Goal: Task Accomplishment & Management: Use online tool/utility

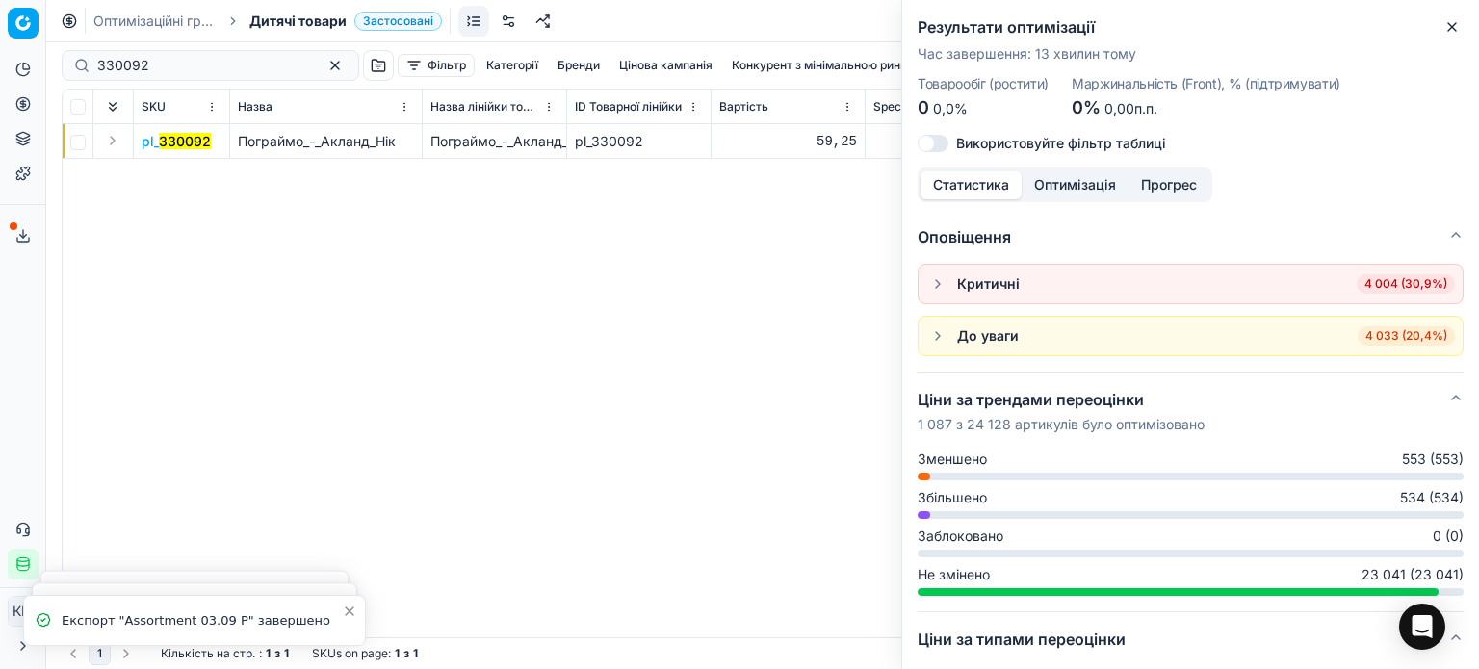
click at [557, 338] on div "pl_ 330092 Пограймо_-_Акланд_Нік Пограймо_-_Акланд_Нік pl_330092 59,25 59,25 - …" at bounding box center [763, 380] width 1400 height 513
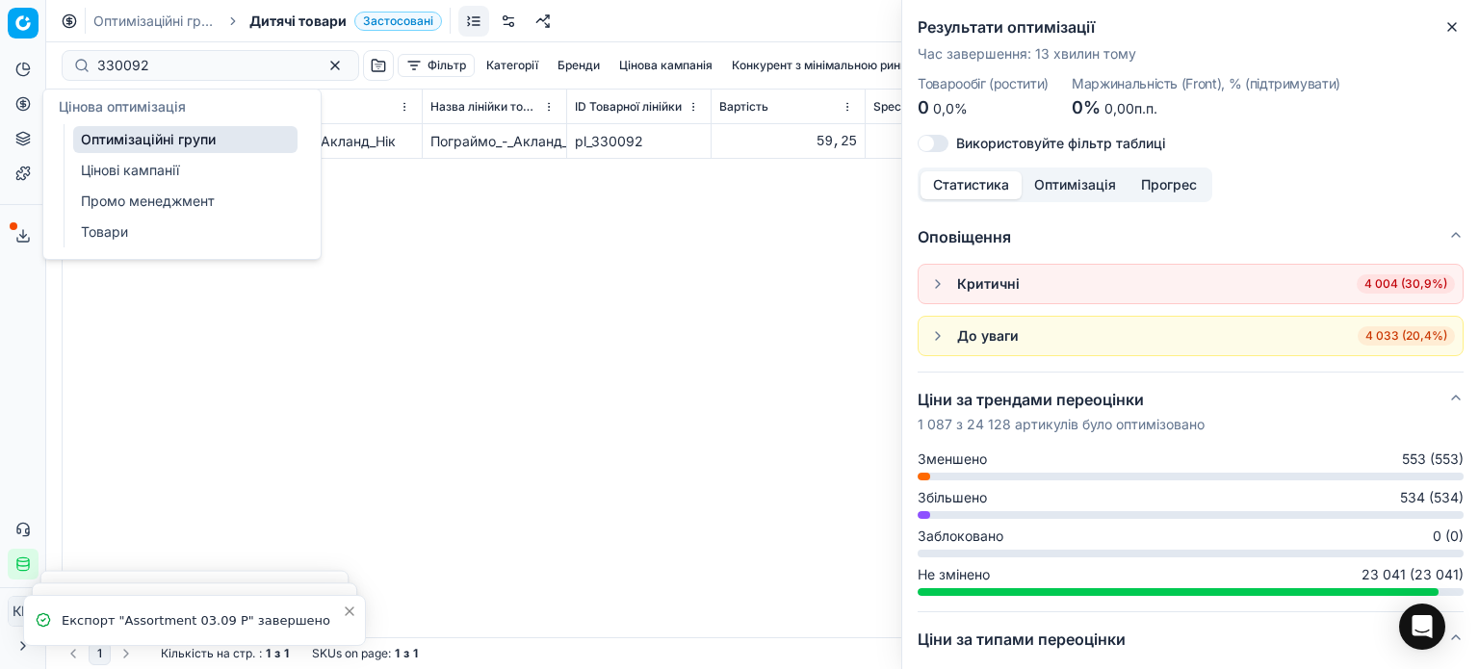
click at [142, 144] on link "Оптимізаційні групи" at bounding box center [185, 139] width 224 height 27
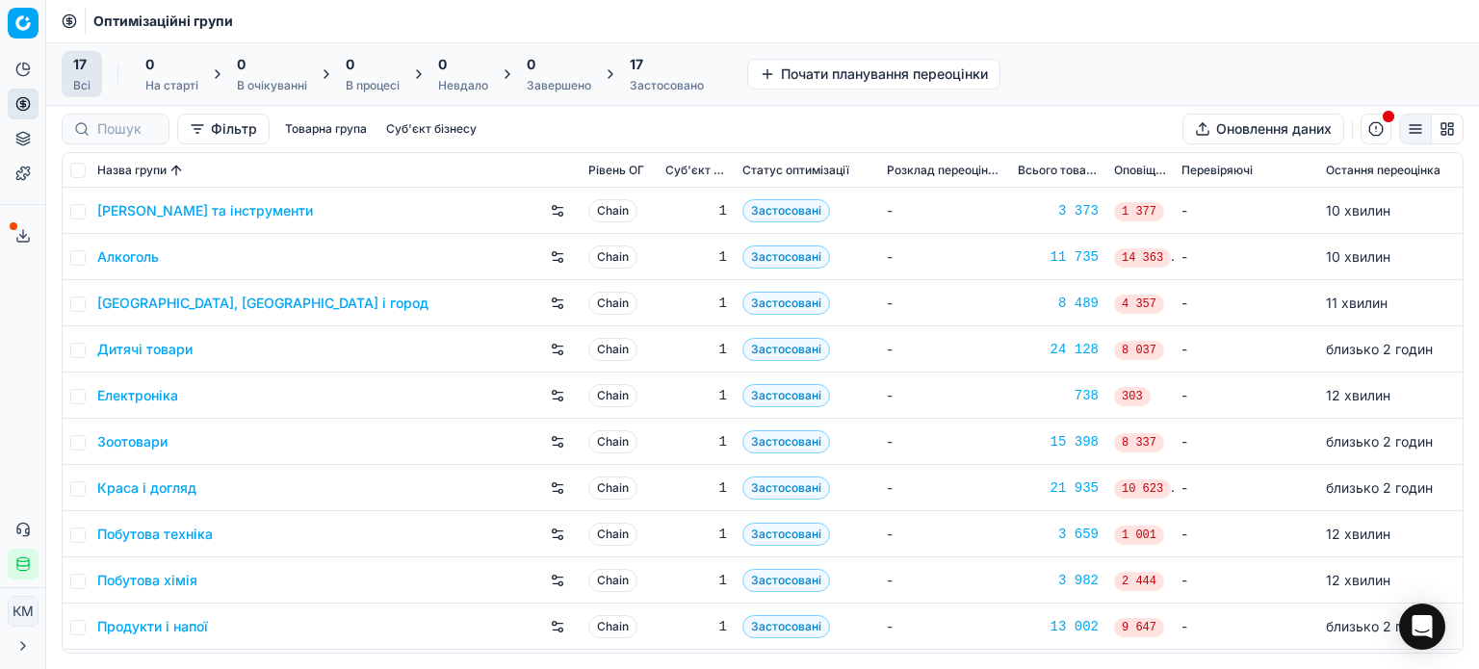
click at [156, 349] on link "Дитячі товари" at bounding box center [144, 349] width 95 height 19
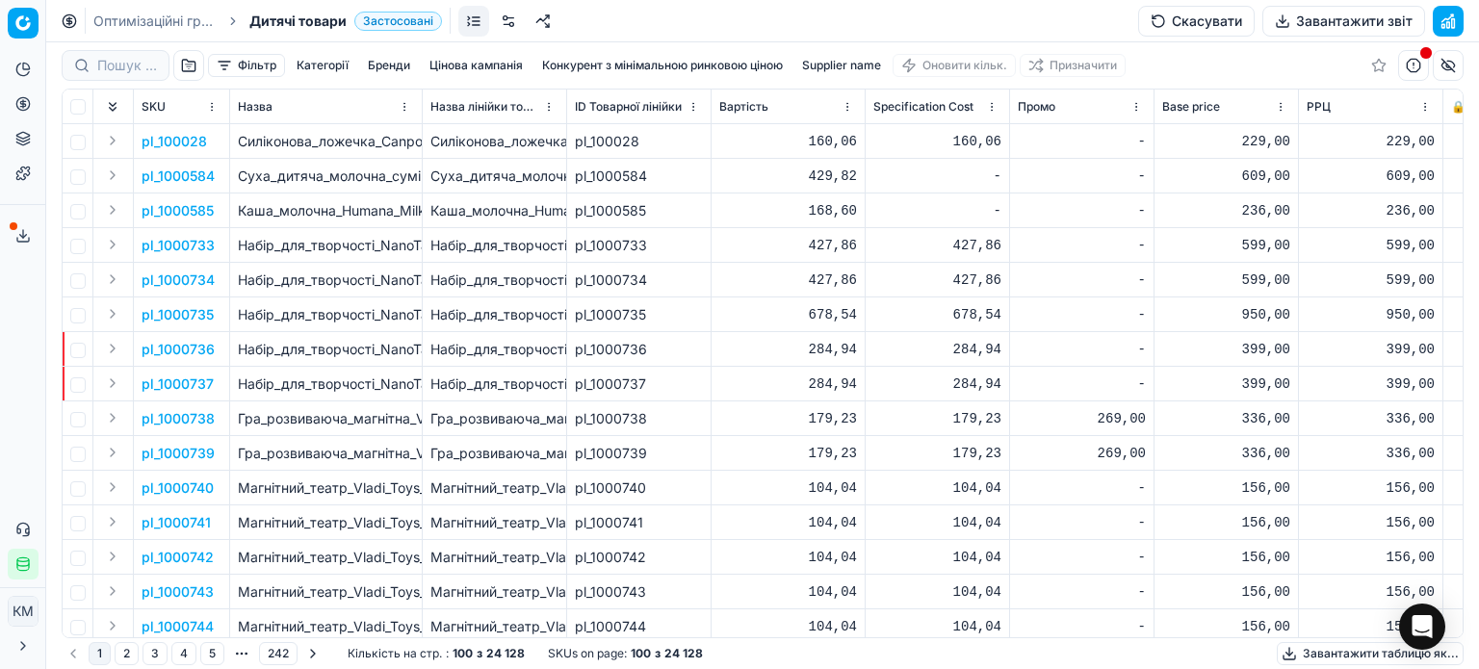
click at [250, 70] on button "Фільтр" at bounding box center [246, 65] width 77 height 23
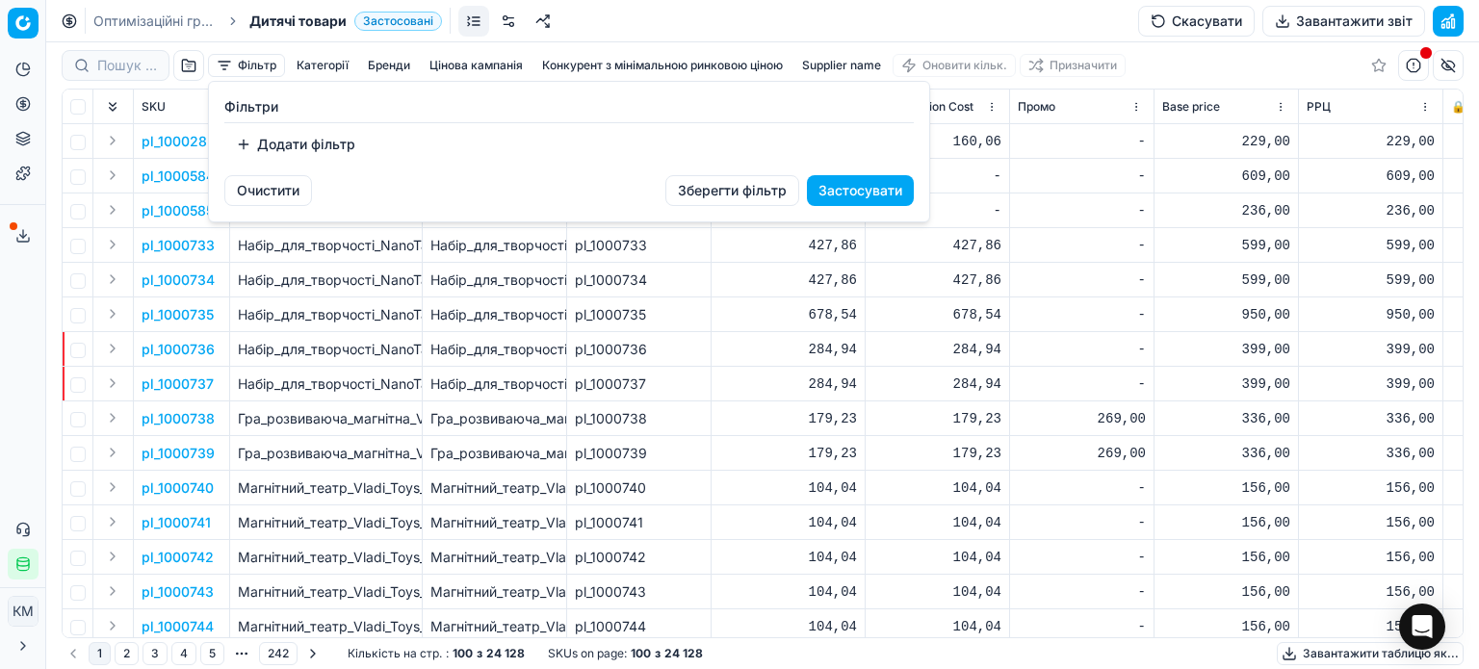
click at [287, 145] on button "Додати фільтр" at bounding box center [295, 144] width 142 height 31
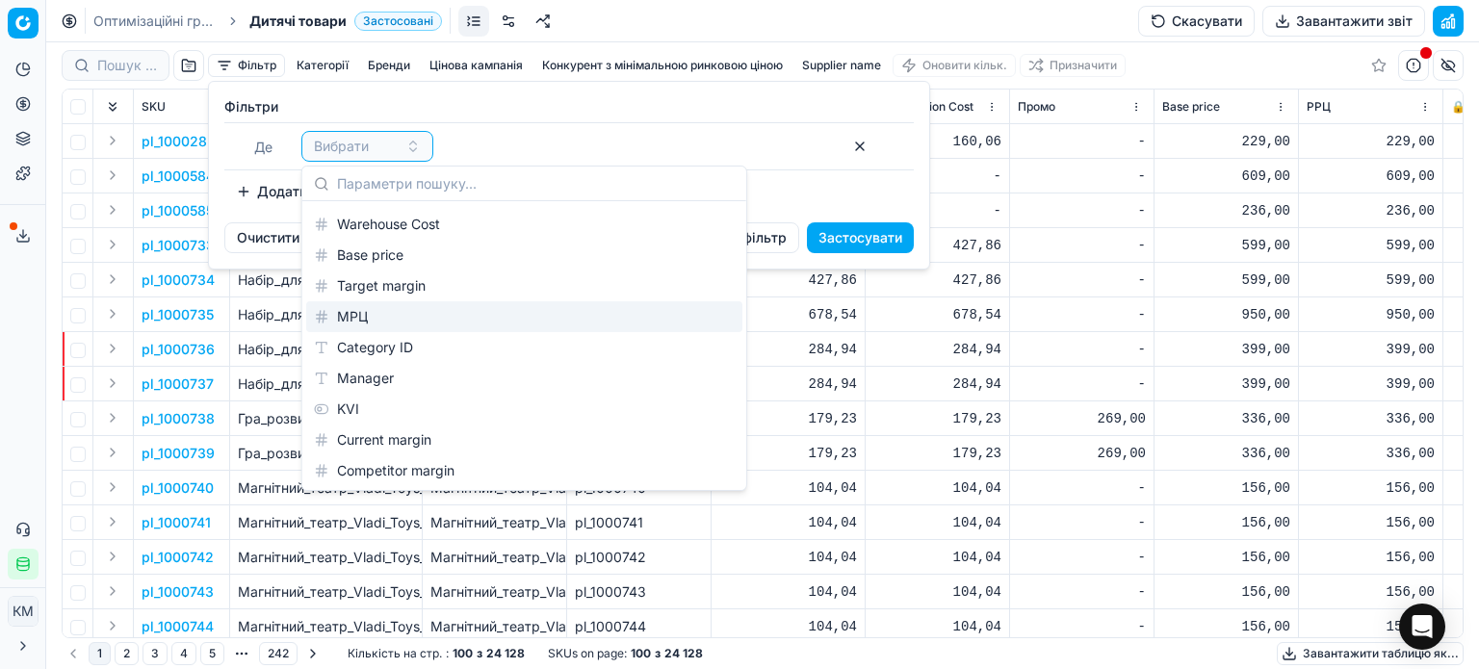
scroll to position [2299, 0]
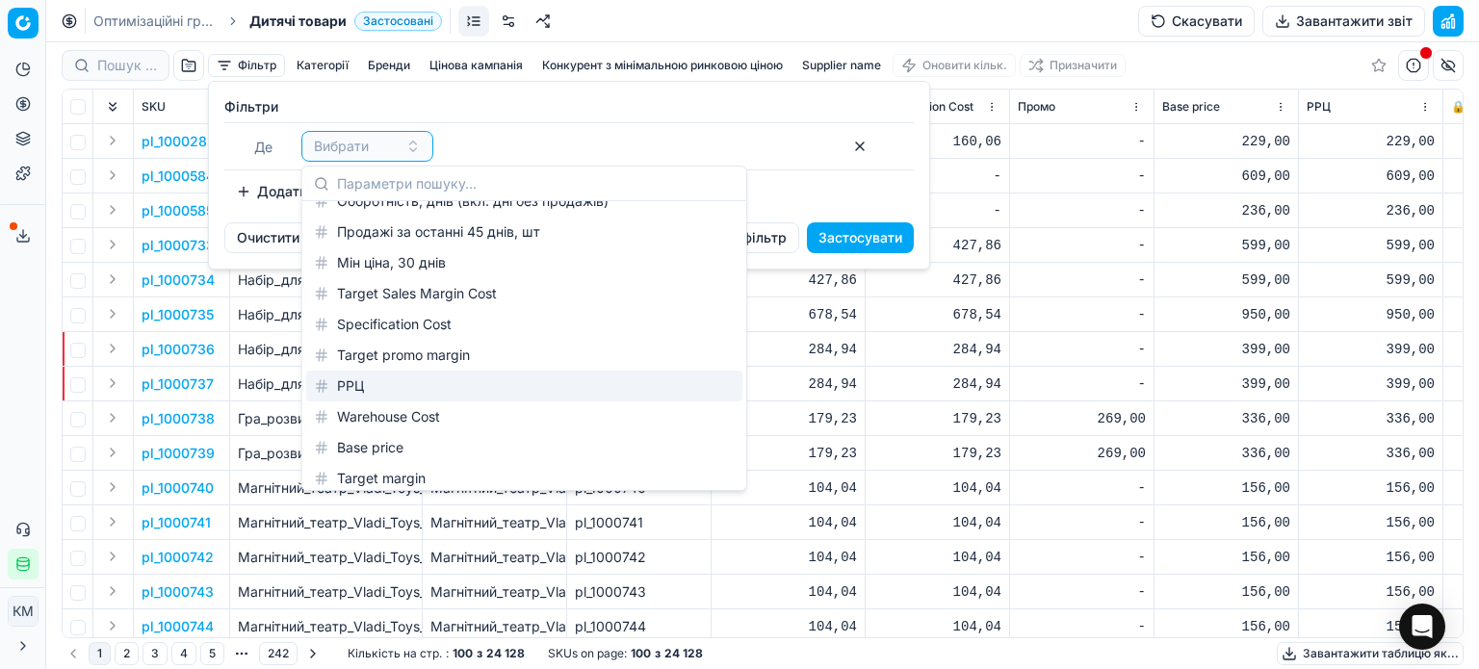
click at [377, 379] on div "РРЦ" at bounding box center [524, 386] width 436 height 31
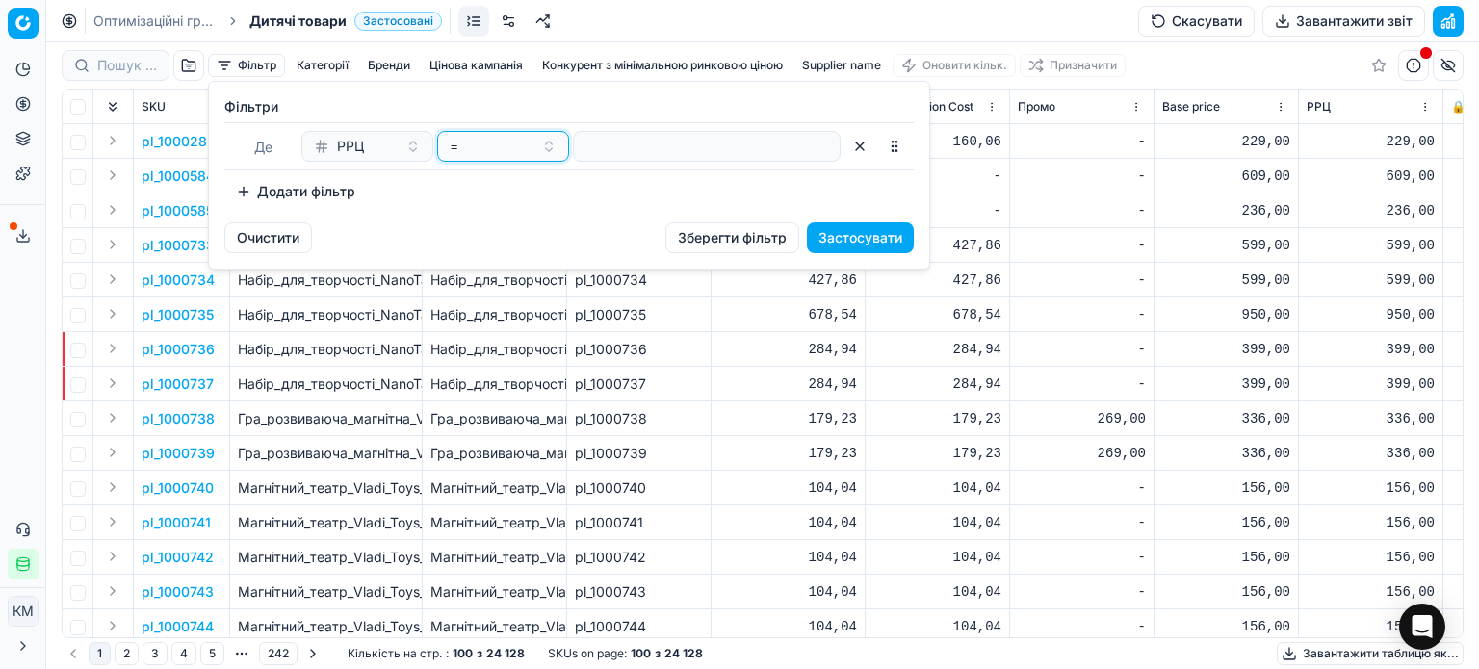
click at [524, 153] on div "=" at bounding box center [492, 146] width 84 height 19
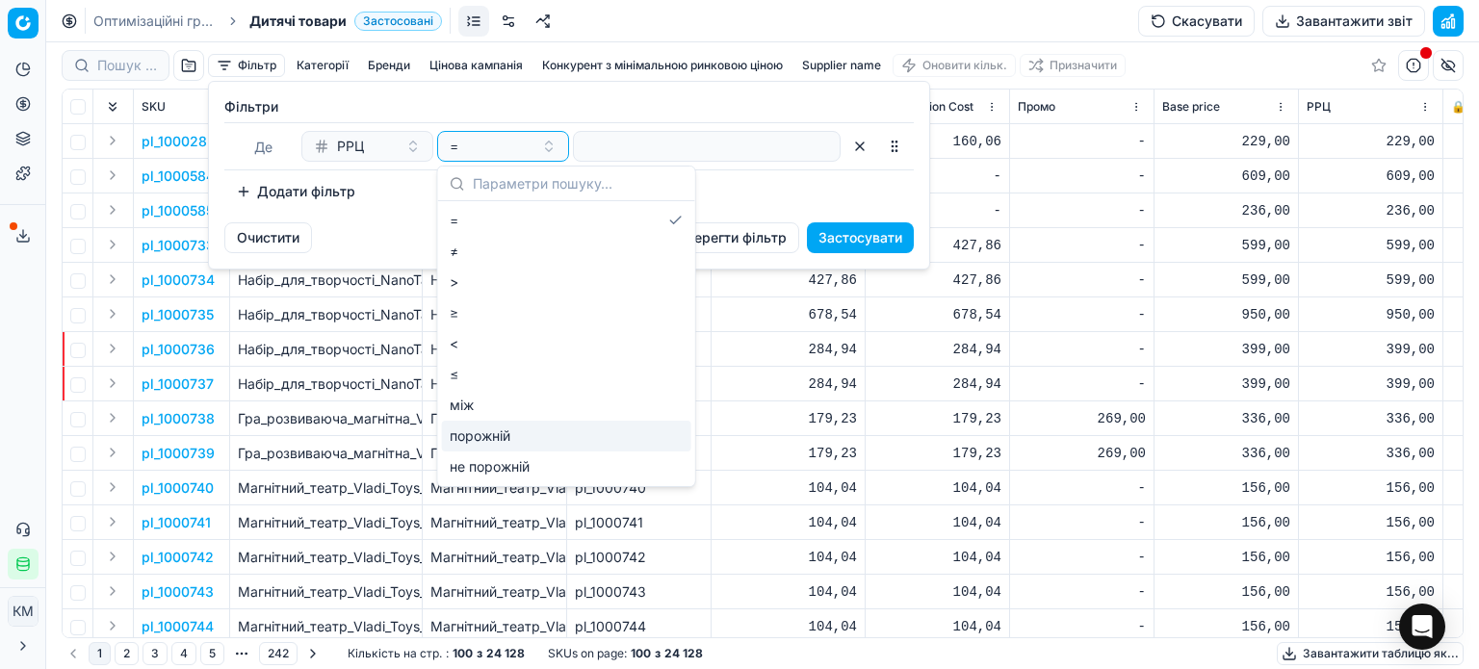
click at [506, 431] on div "порожній" at bounding box center [566, 436] width 249 height 31
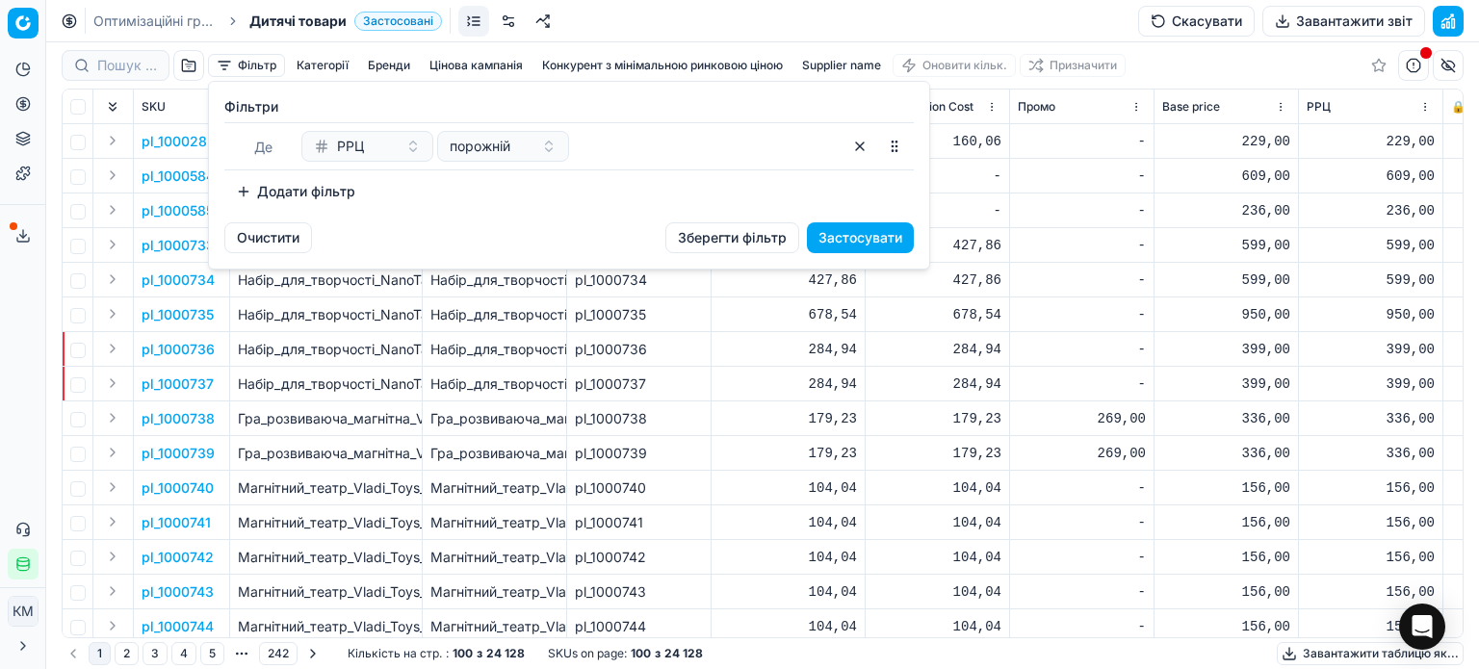
click at [870, 236] on button "Застосувати" at bounding box center [860, 237] width 107 height 31
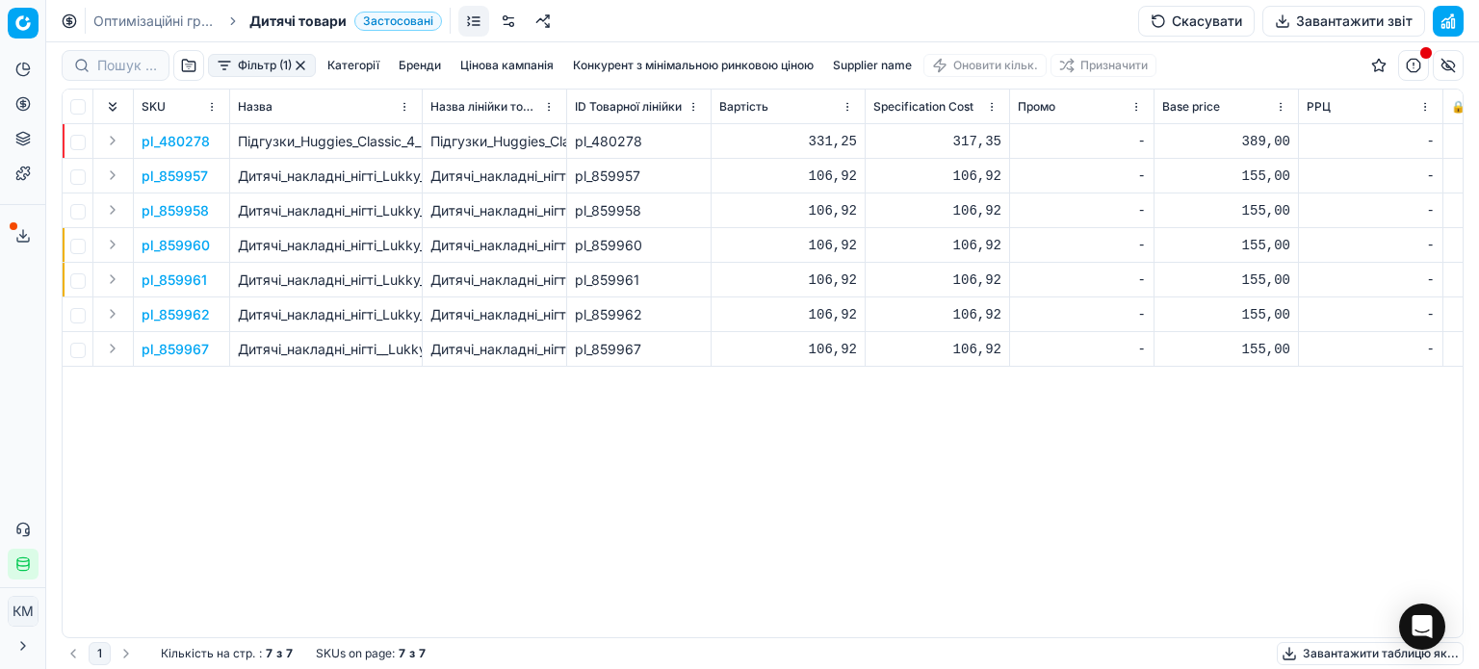
click at [261, 72] on button "Фільтр (1)" at bounding box center [262, 65] width 108 height 23
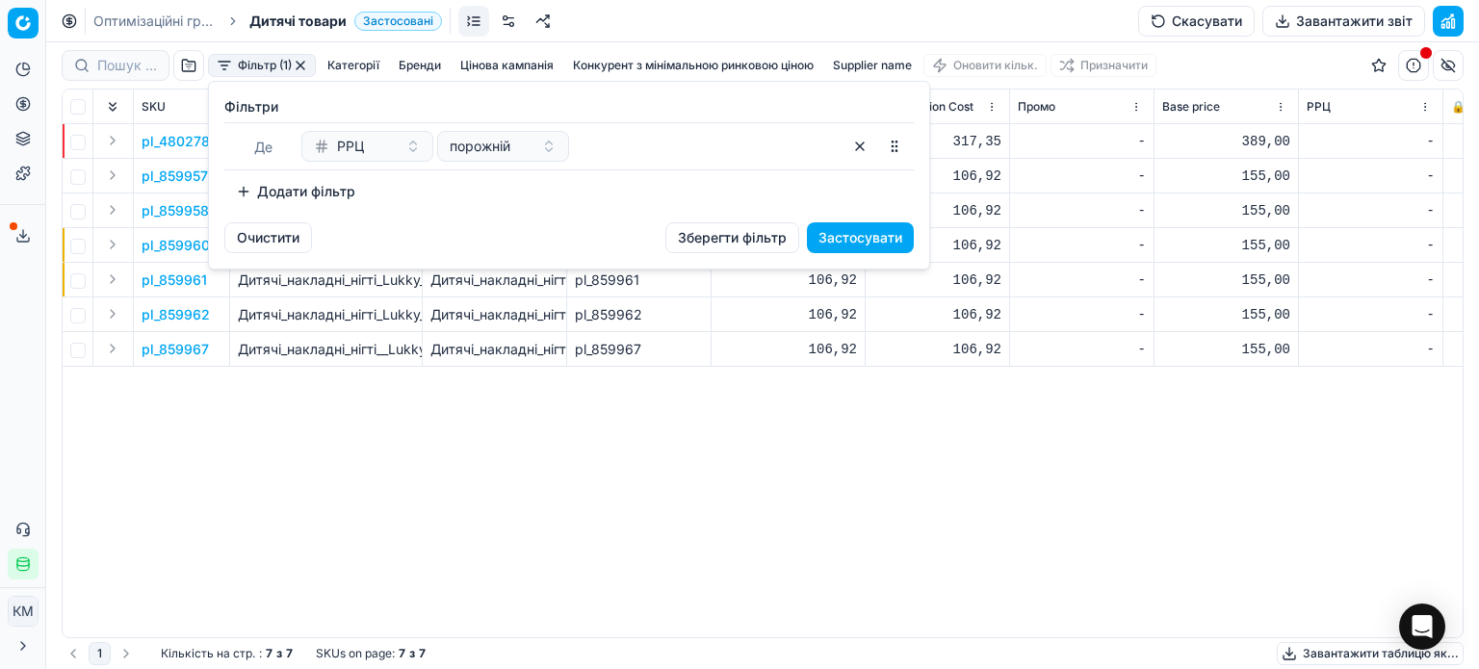
click at [416, 147] on button "РРЦ" at bounding box center [367, 146] width 132 height 31
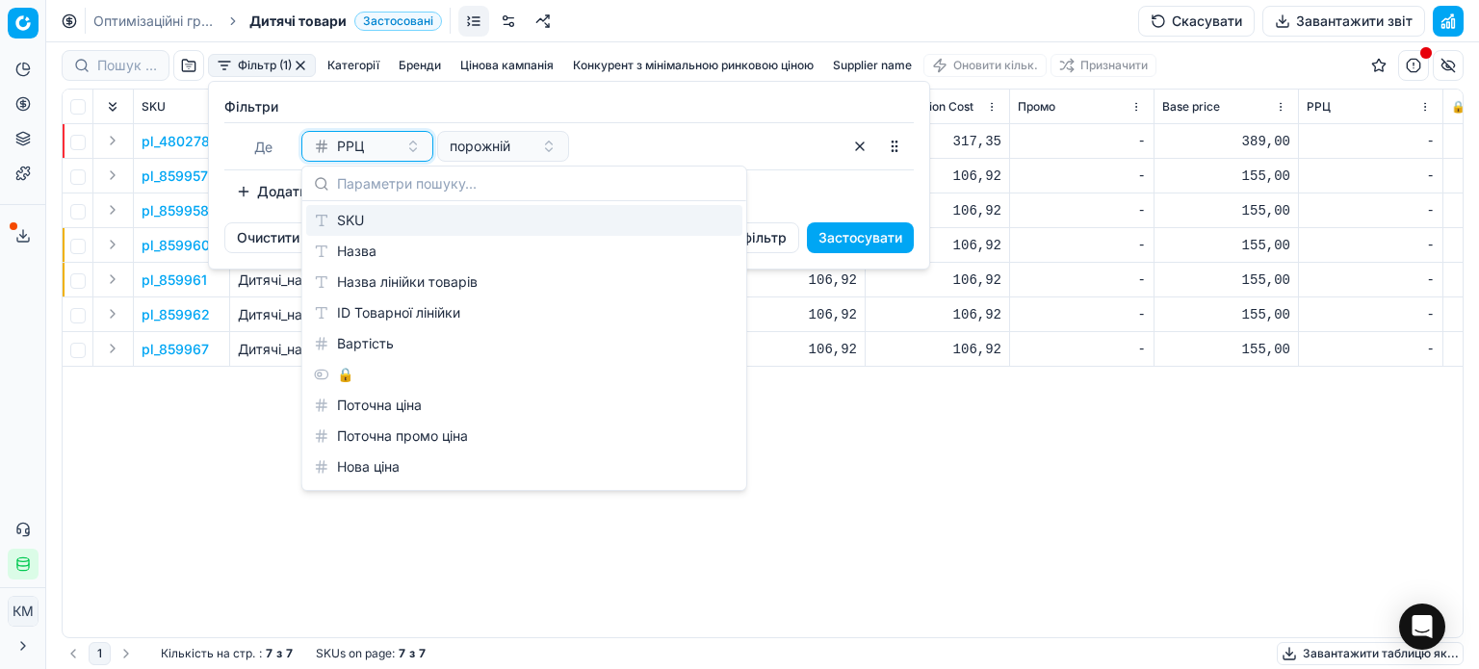
click at [372, 148] on div "РРЦ" at bounding box center [356, 146] width 84 height 19
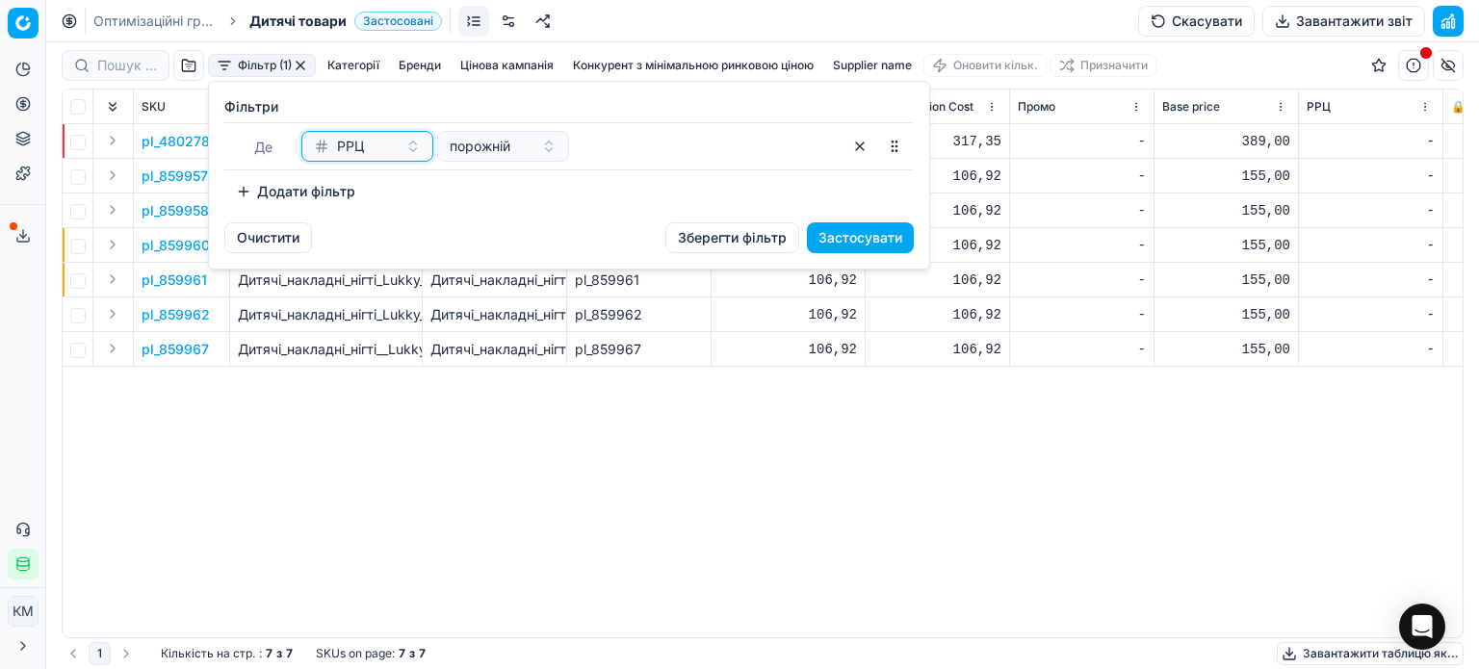
click at [372, 148] on div "РРЦ" at bounding box center [356, 146] width 84 height 19
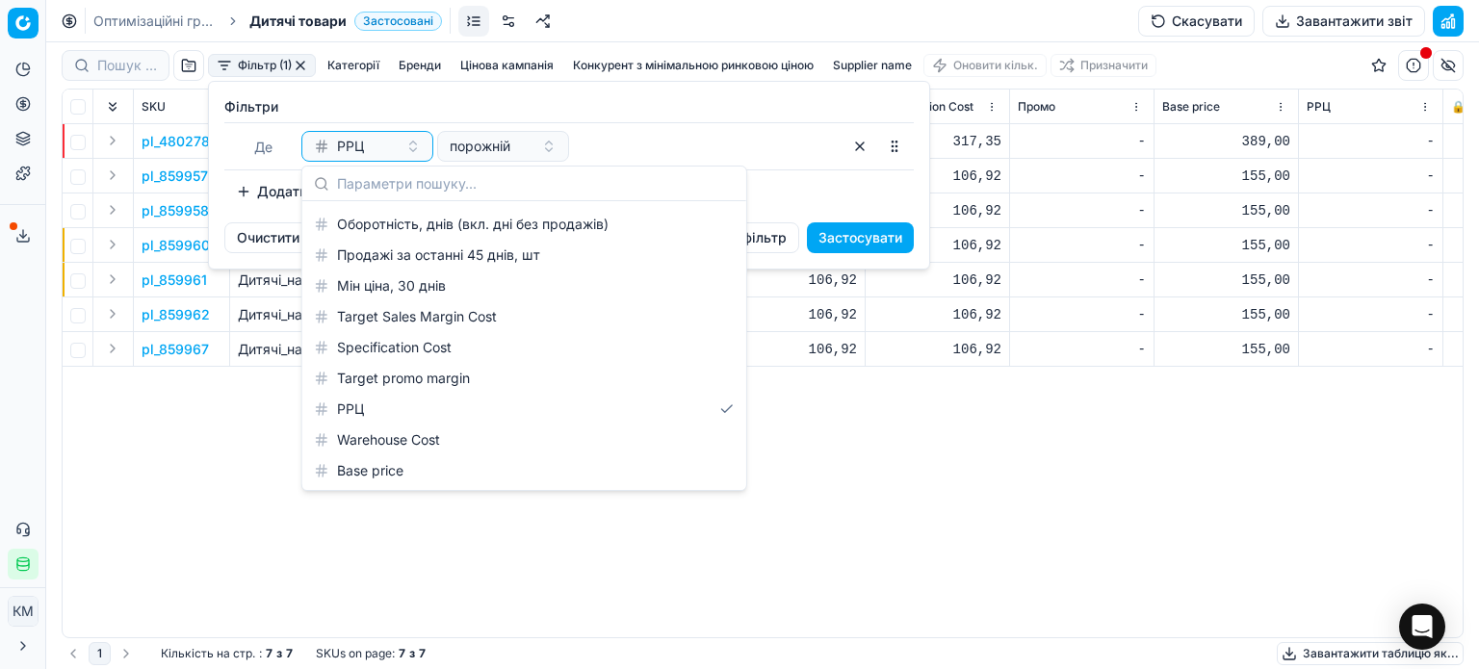
scroll to position [2310, 0]
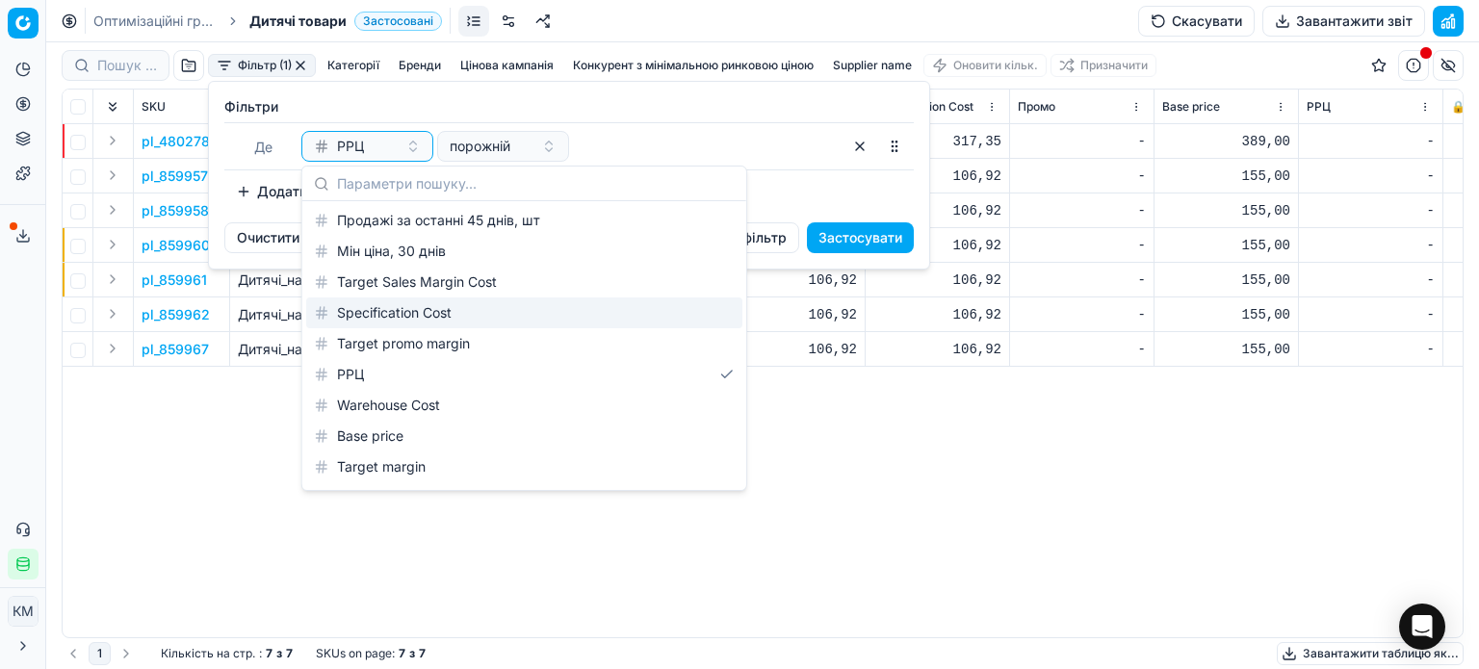
click at [405, 324] on div "Specification Cost" at bounding box center [524, 312] width 436 height 31
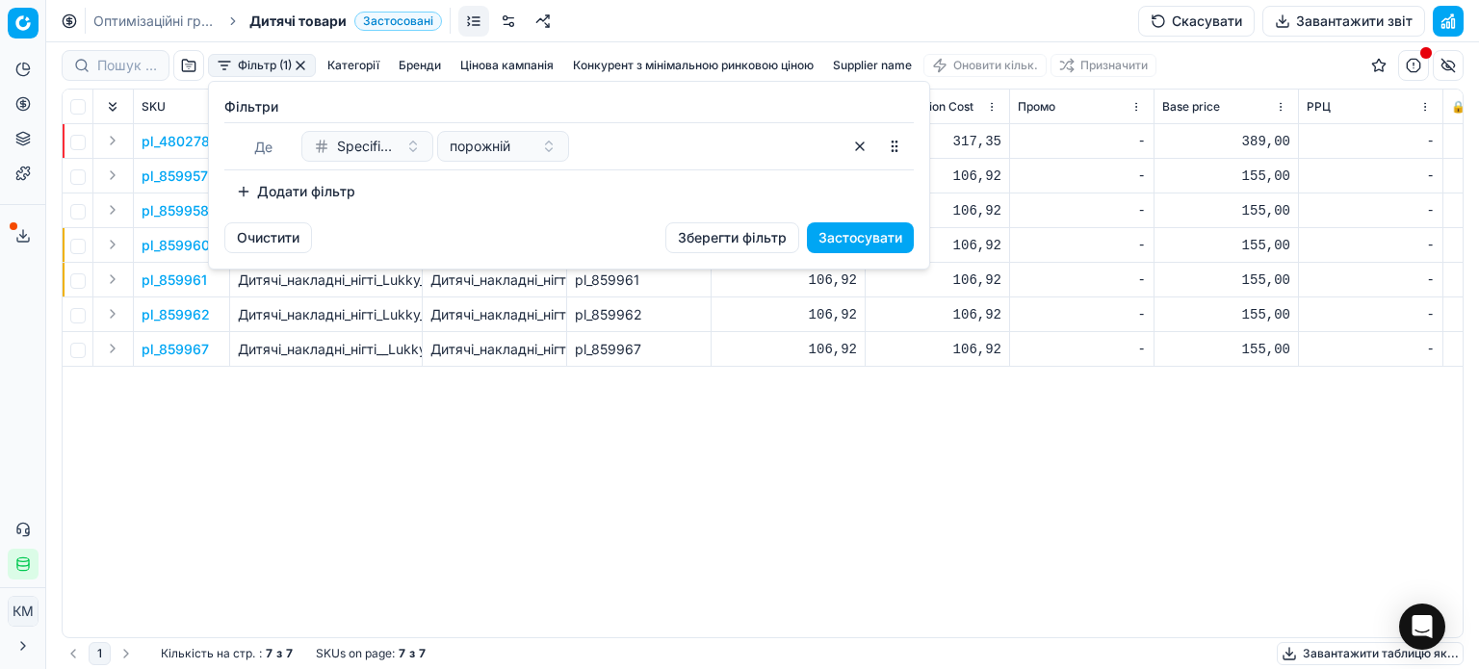
click at [834, 237] on button "Застосувати" at bounding box center [860, 237] width 107 height 31
click at [470, 139] on span "порожній" at bounding box center [480, 146] width 61 height 19
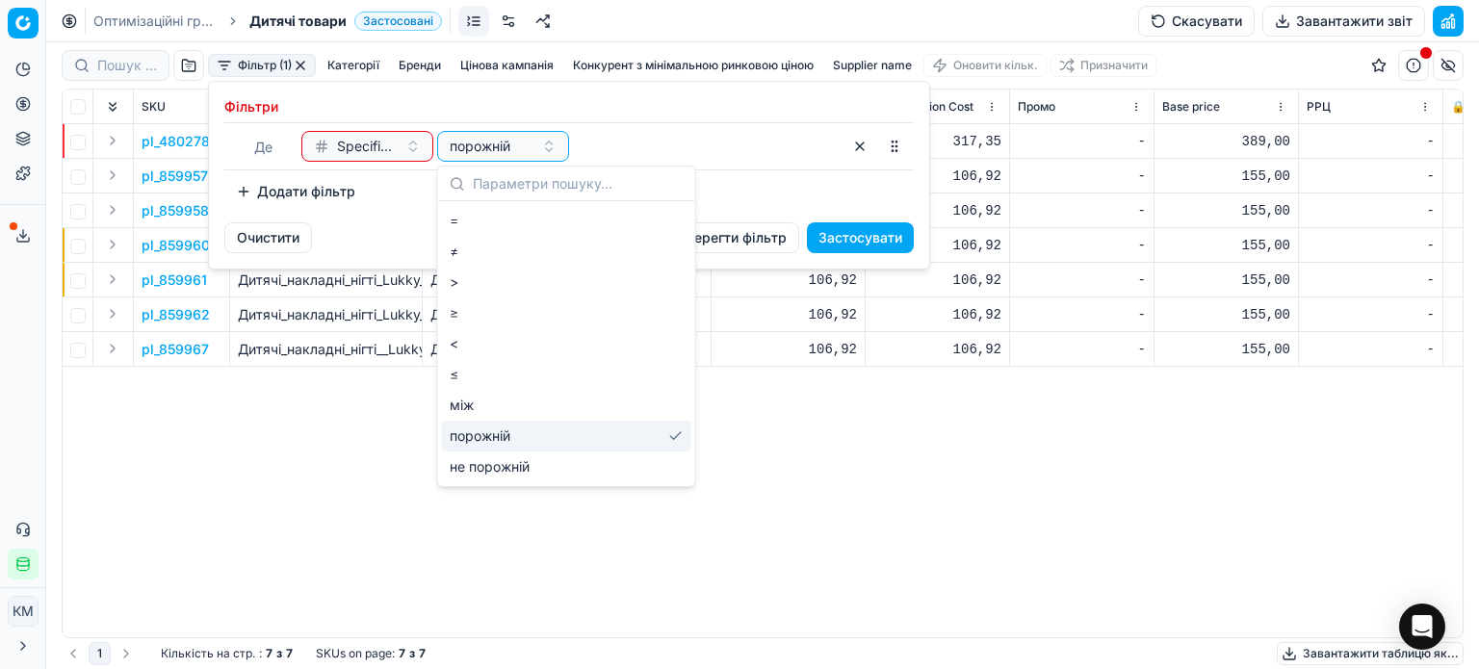
click at [489, 428] on div "порожній" at bounding box center [566, 436] width 249 height 31
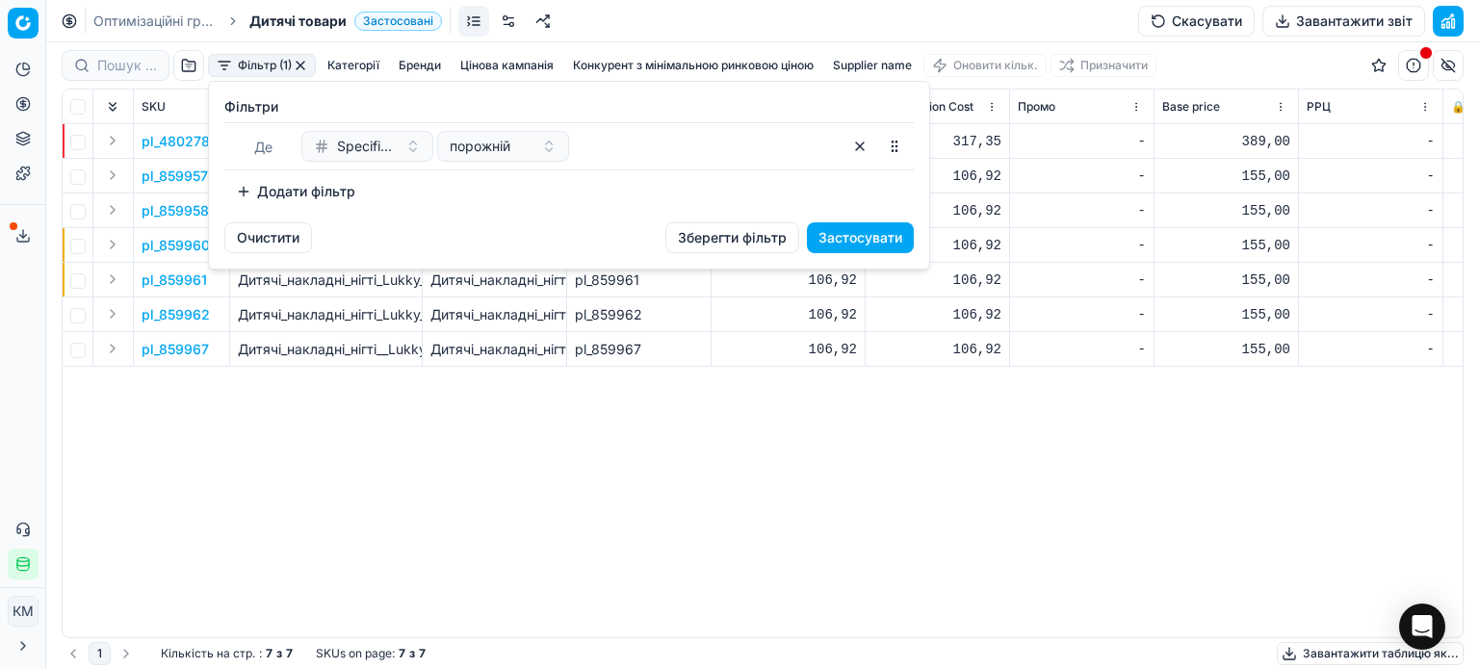
click at [847, 238] on button "Застосувати" at bounding box center [860, 237] width 107 height 31
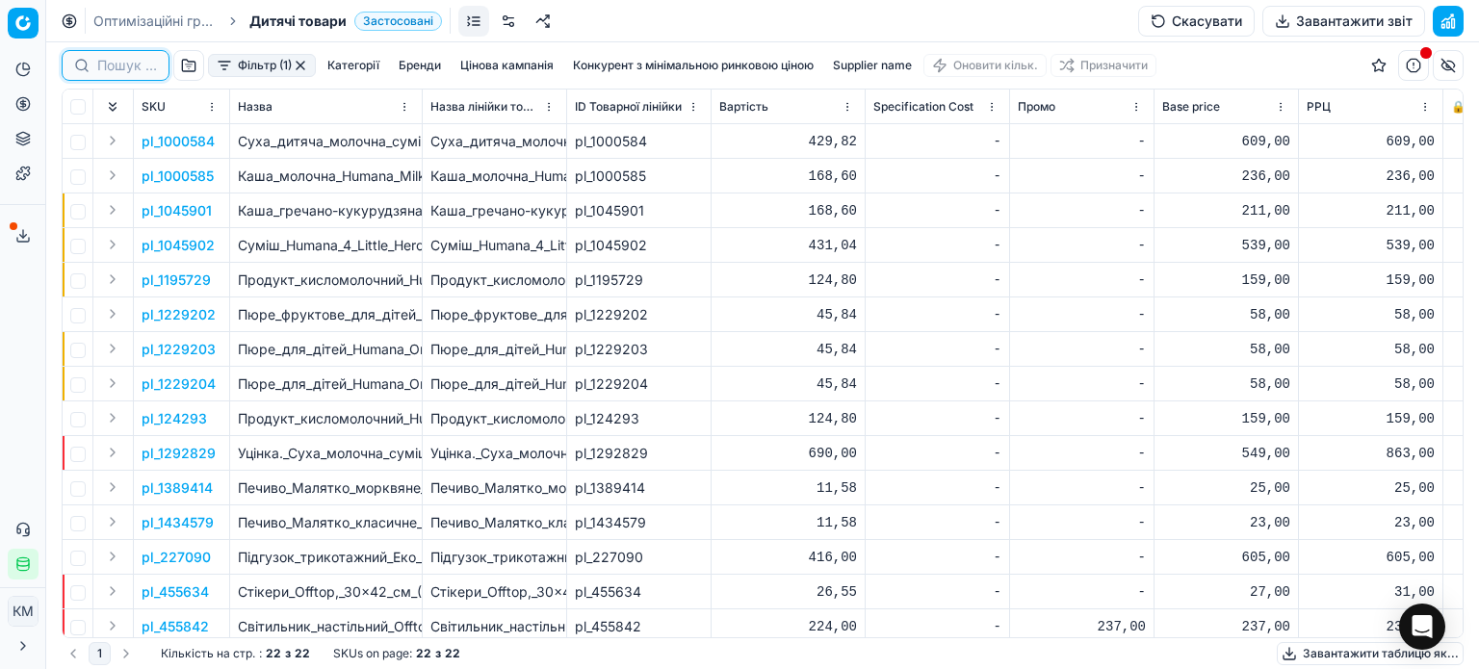
click at [136, 62] on input at bounding box center [127, 65] width 60 height 19
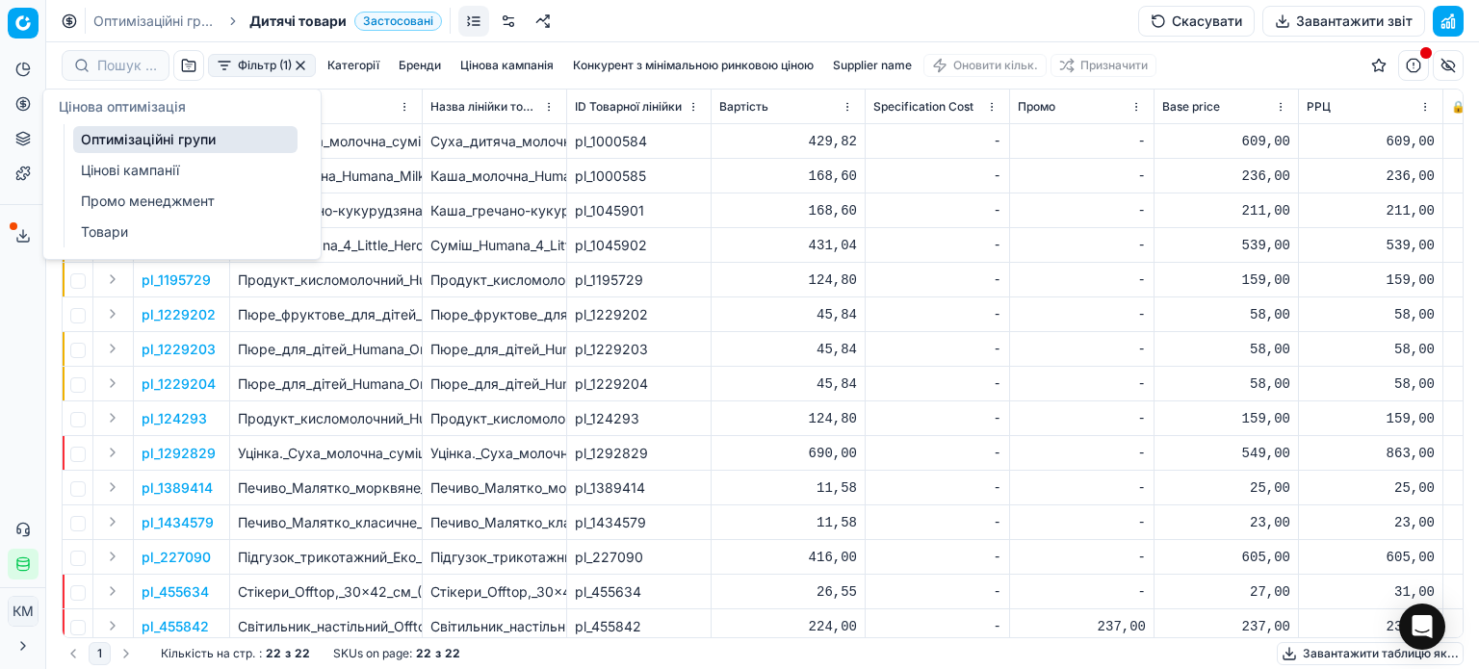
click at [129, 140] on link "Оптимізаційні групи" at bounding box center [185, 139] width 224 height 27
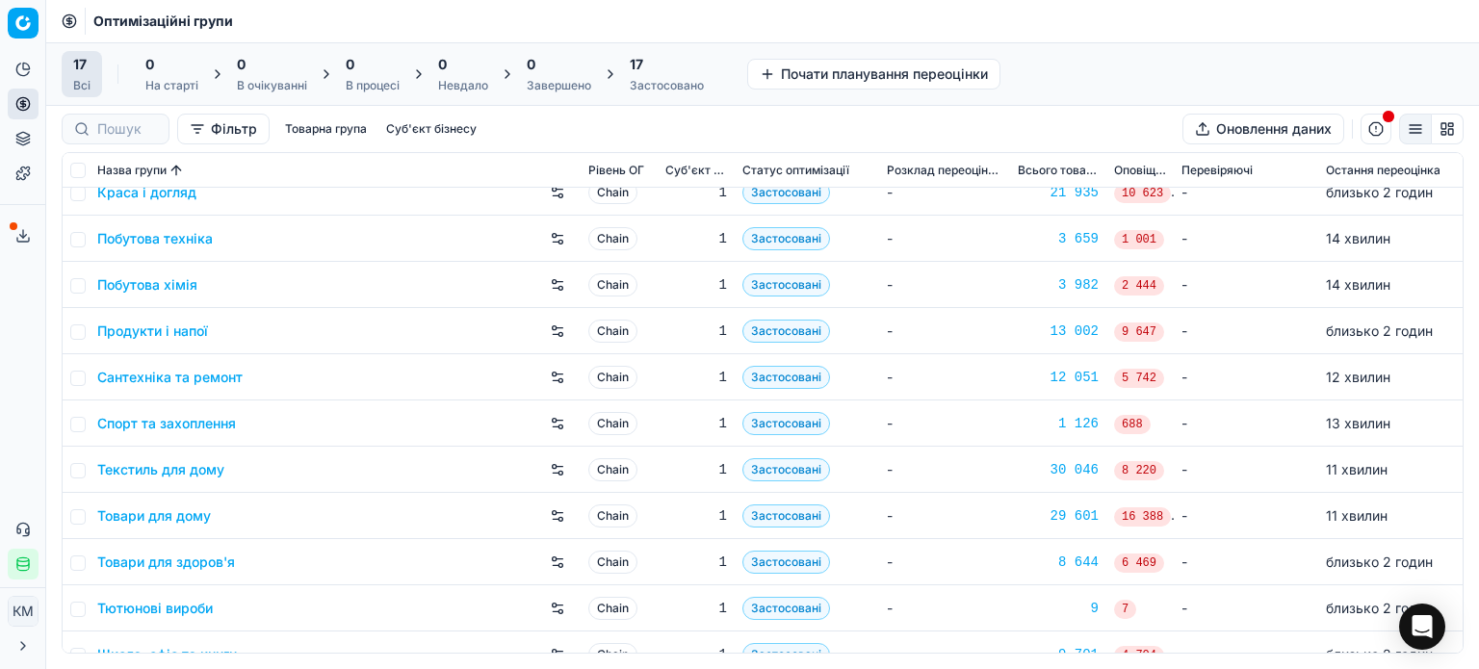
scroll to position [320, 0]
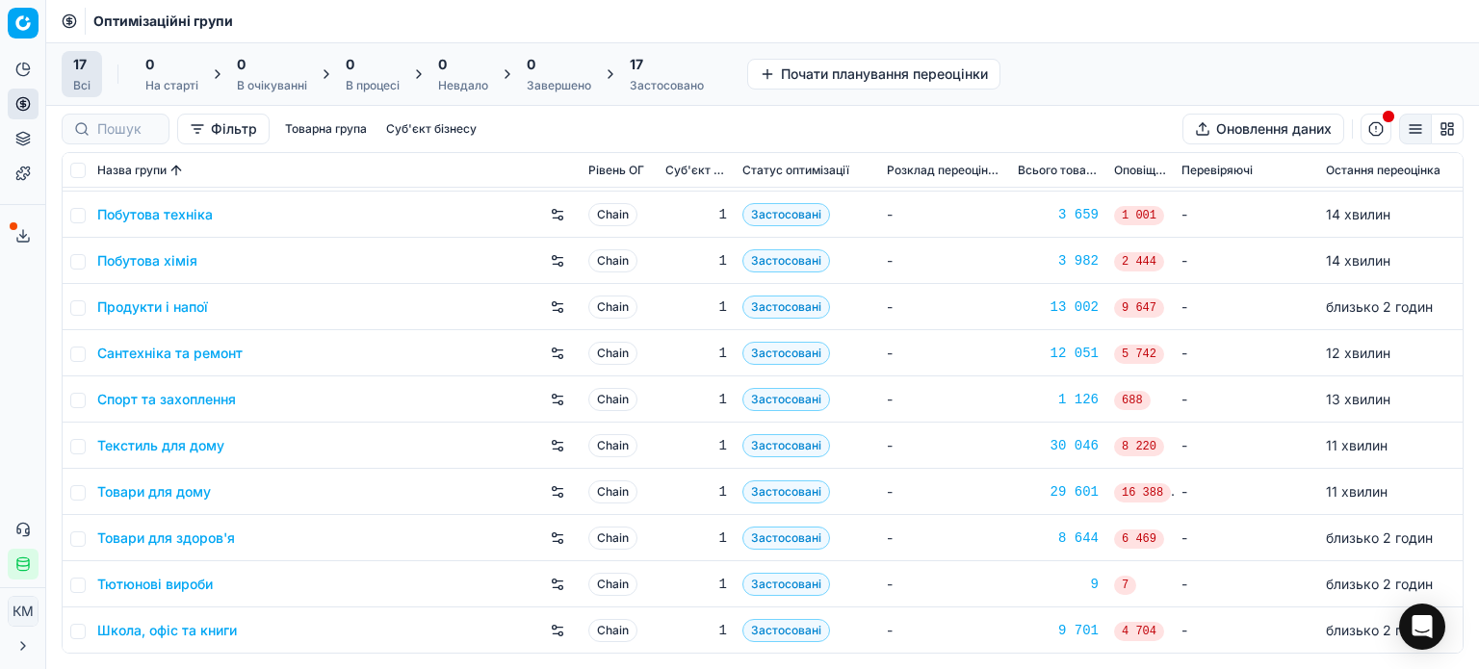
click at [210, 638] on link "Школа, офіс та книги" at bounding box center [167, 630] width 140 height 19
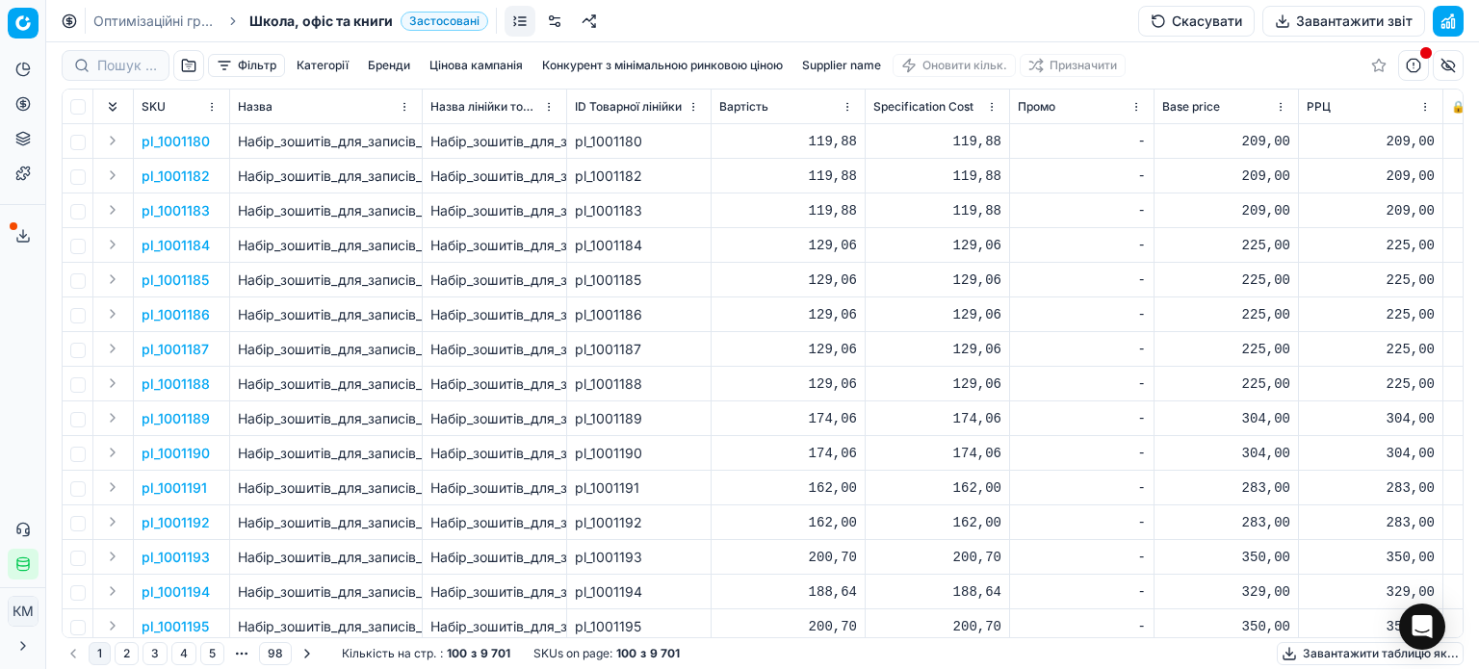
click at [243, 61] on button "Фільтр" at bounding box center [246, 65] width 77 height 23
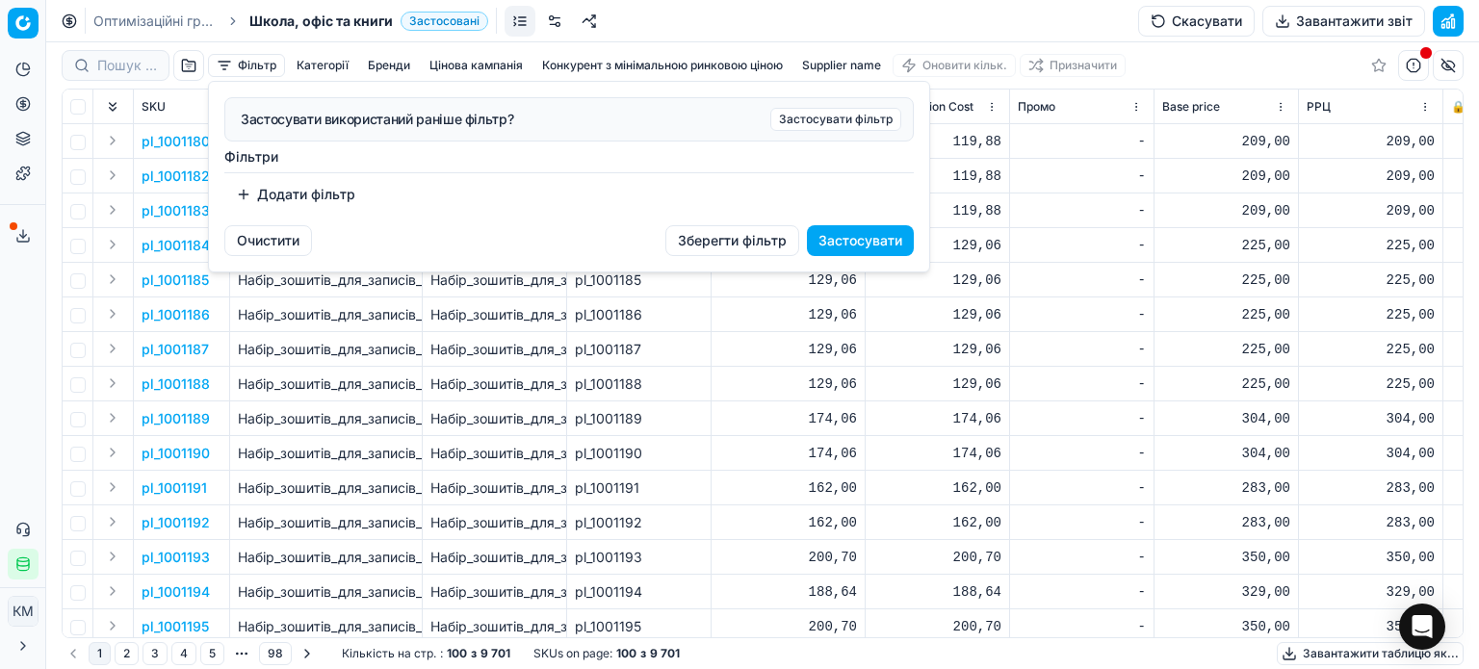
click at [319, 187] on button "Додати фільтр" at bounding box center [295, 194] width 142 height 31
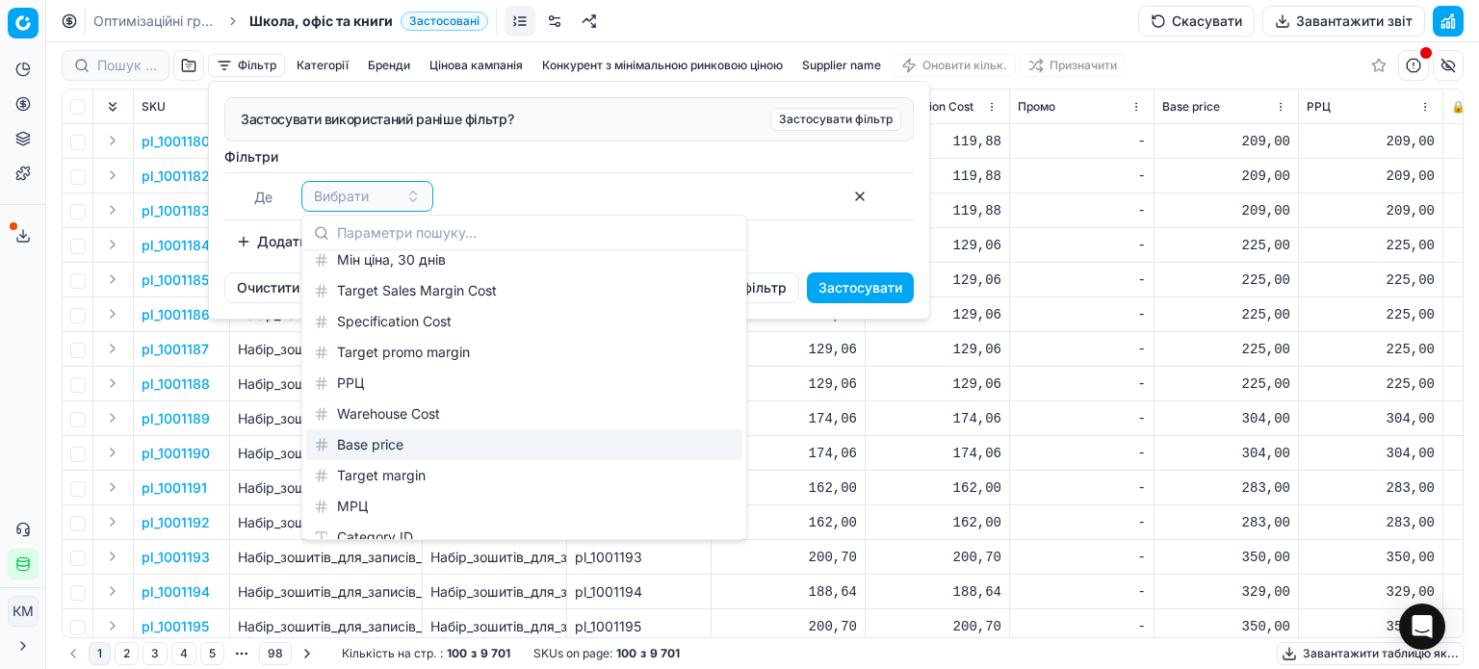
scroll to position [2407, 0]
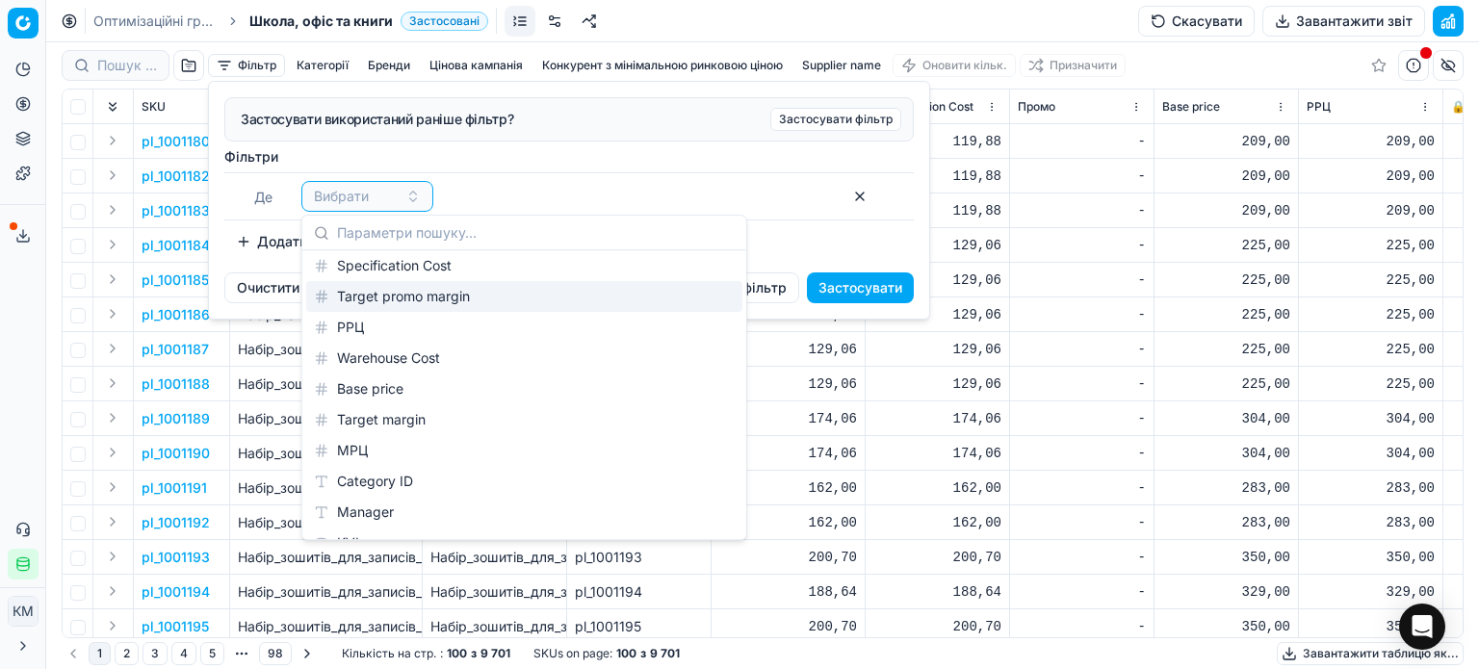
click at [371, 309] on div "Target promo margin" at bounding box center [524, 296] width 436 height 31
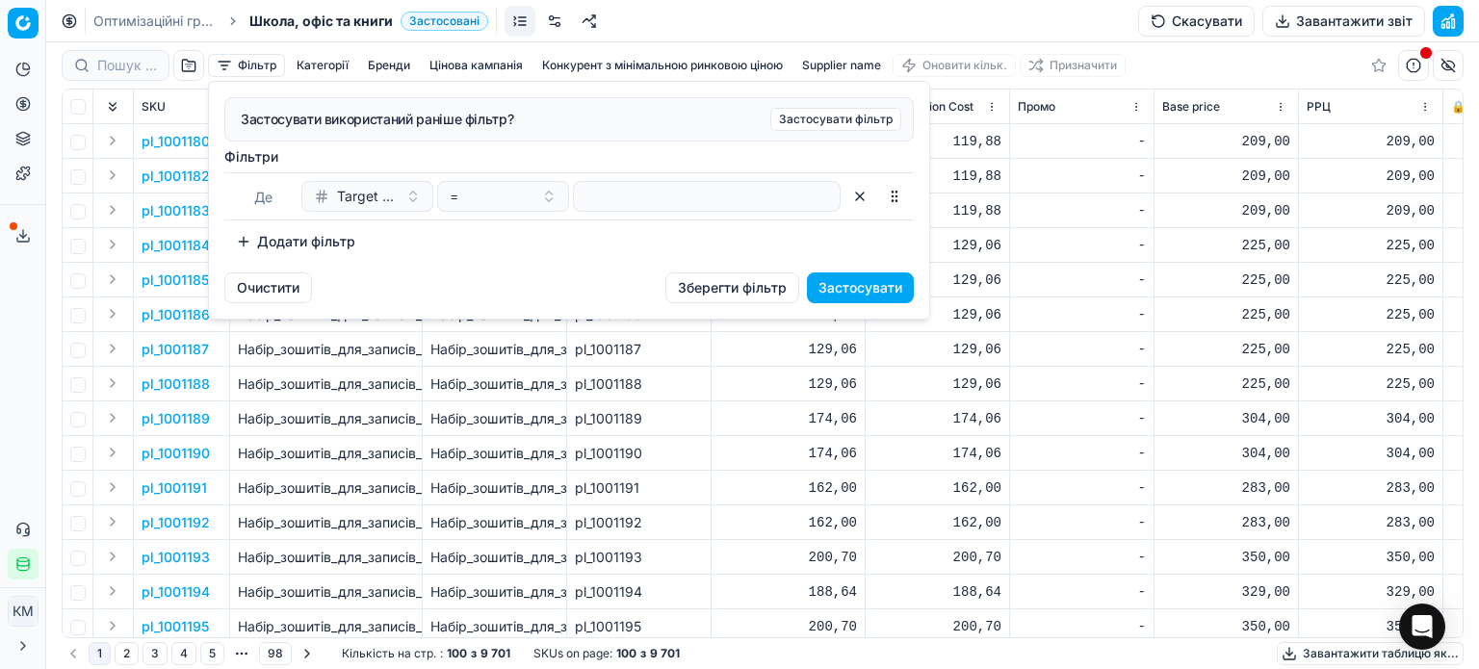
click at [400, 198] on button "Target promo margin" at bounding box center [367, 196] width 132 height 31
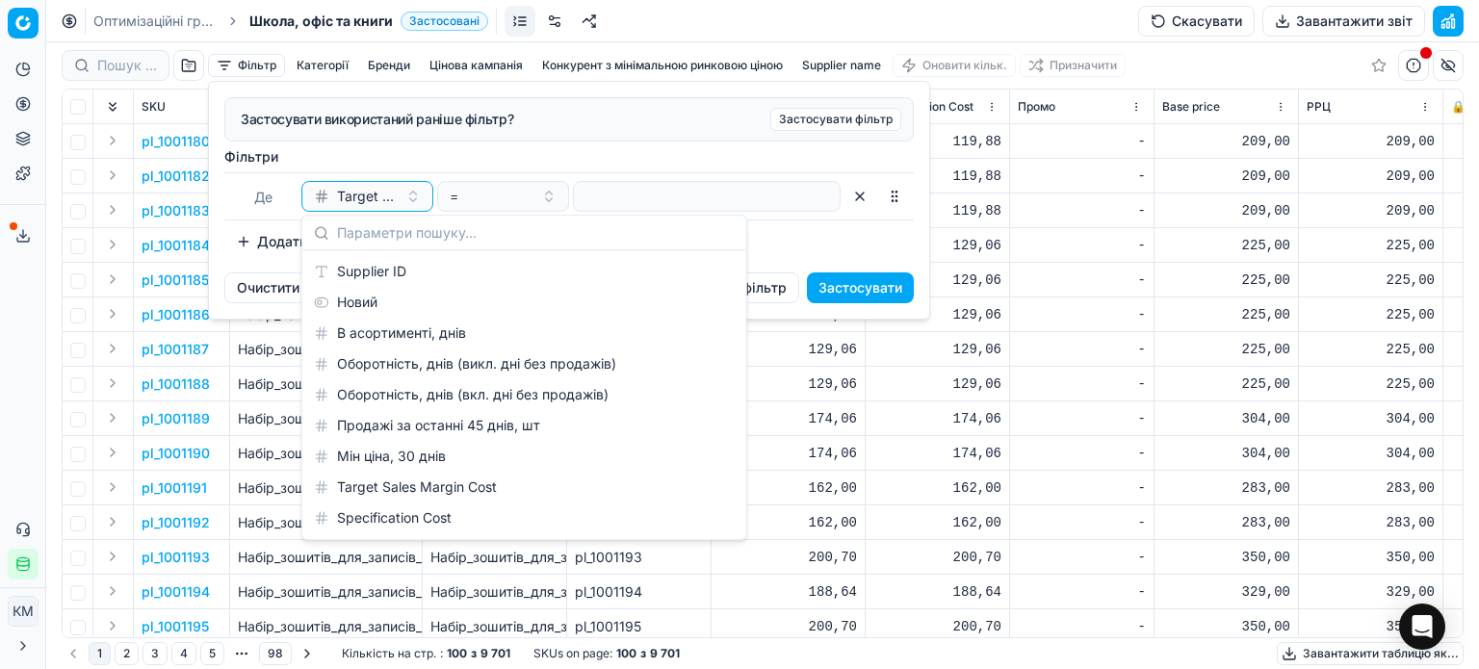
scroll to position [2214, 0]
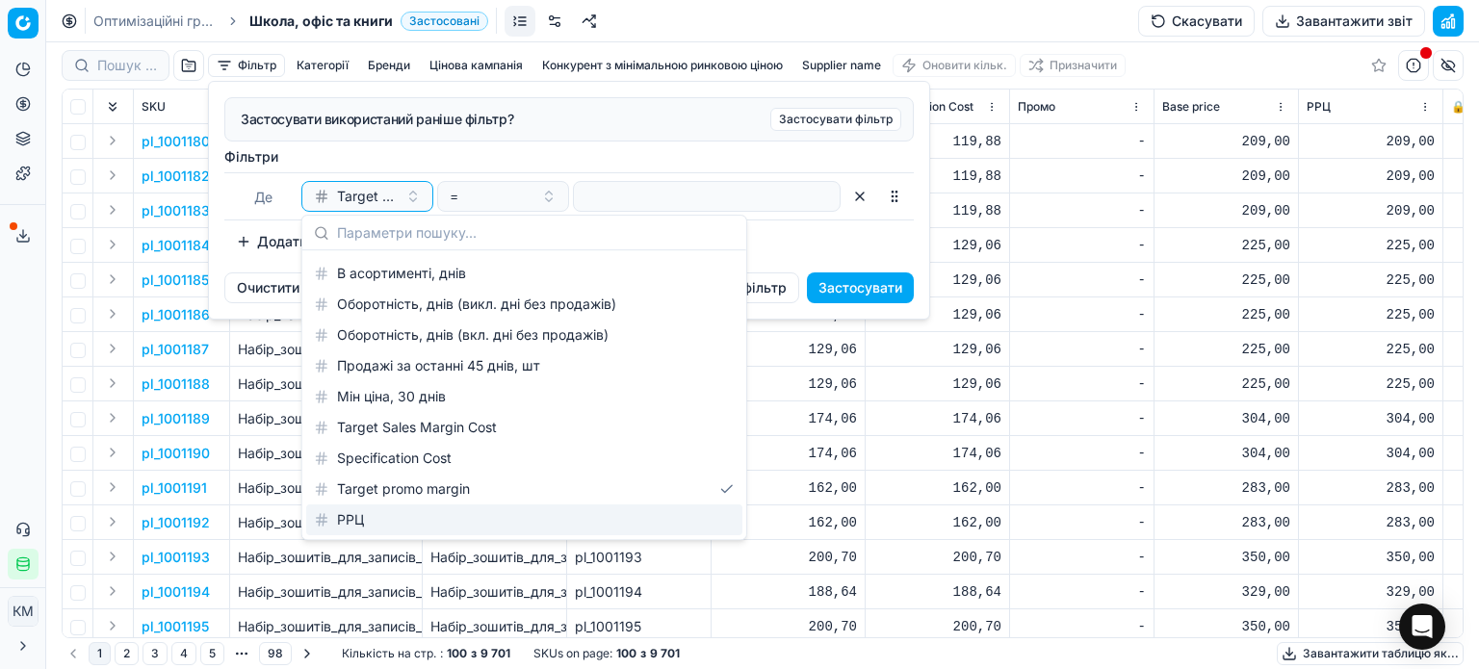
click at [381, 517] on div "РРЦ" at bounding box center [524, 519] width 436 height 31
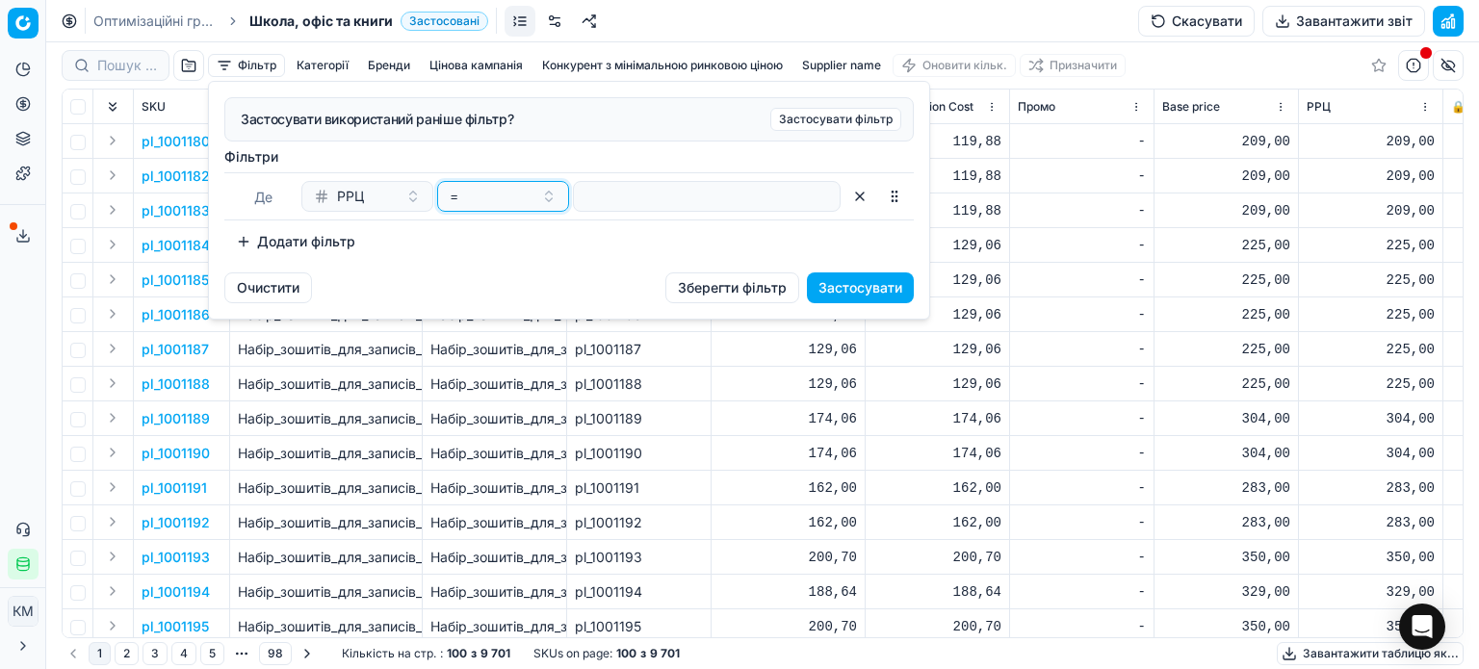
click at [516, 192] on div "=" at bounding box center [492, 196] width 84 height 19
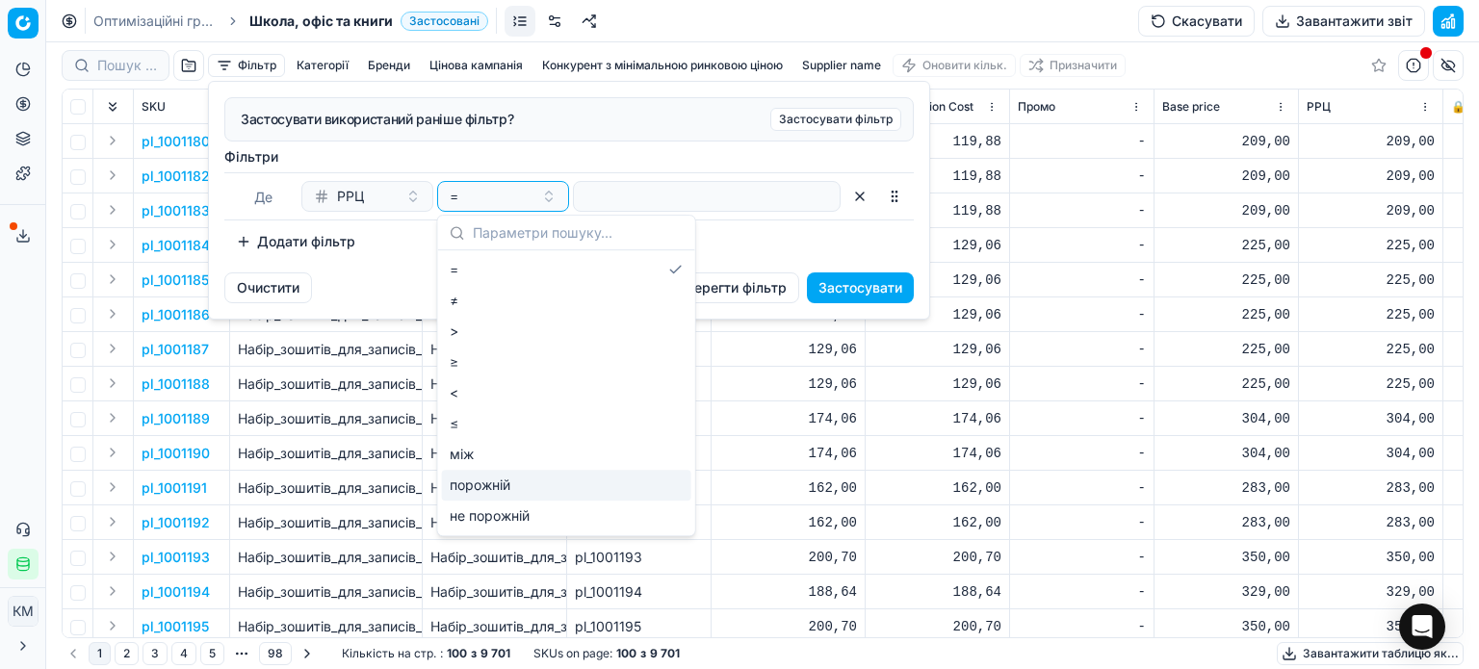
click at [492, 481] on div "порожній" at bounding box center [566, 485] width 249 height 31
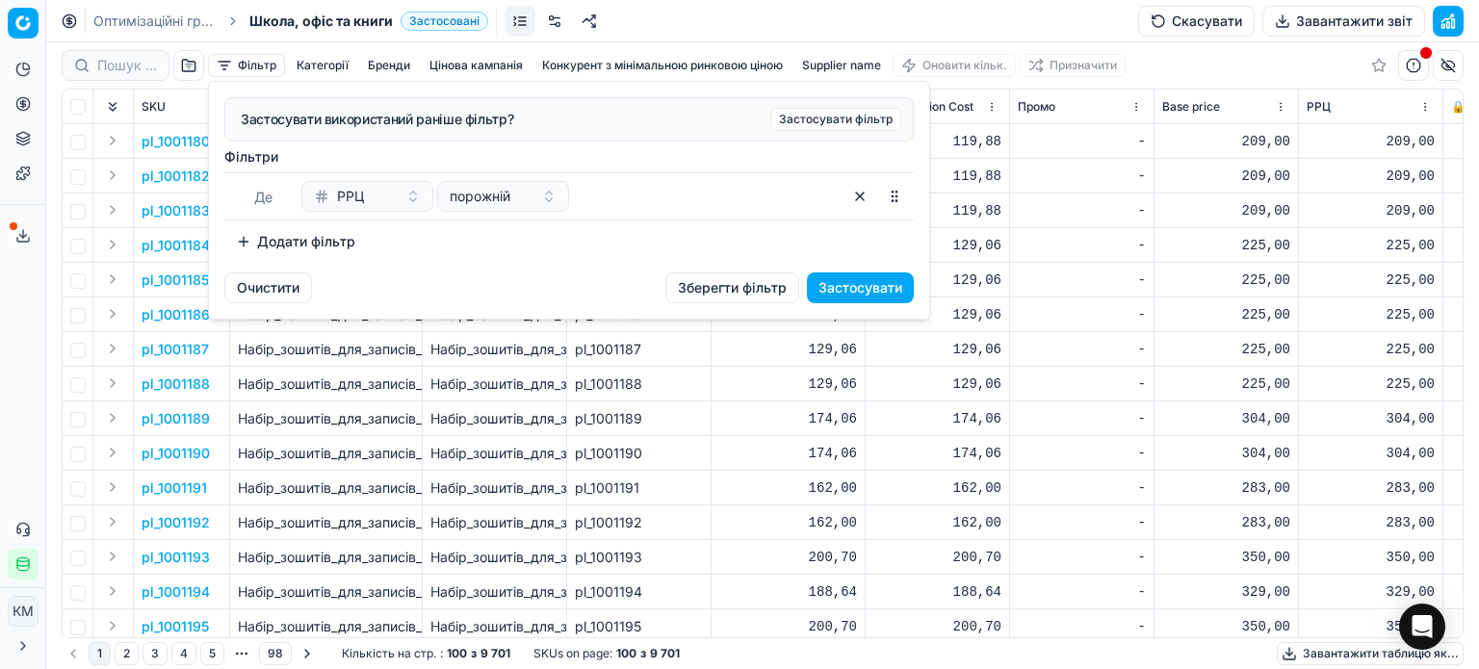
click at [880, 278] on button "Застосувати" at bounding box center [860, 287] width 107 height 31
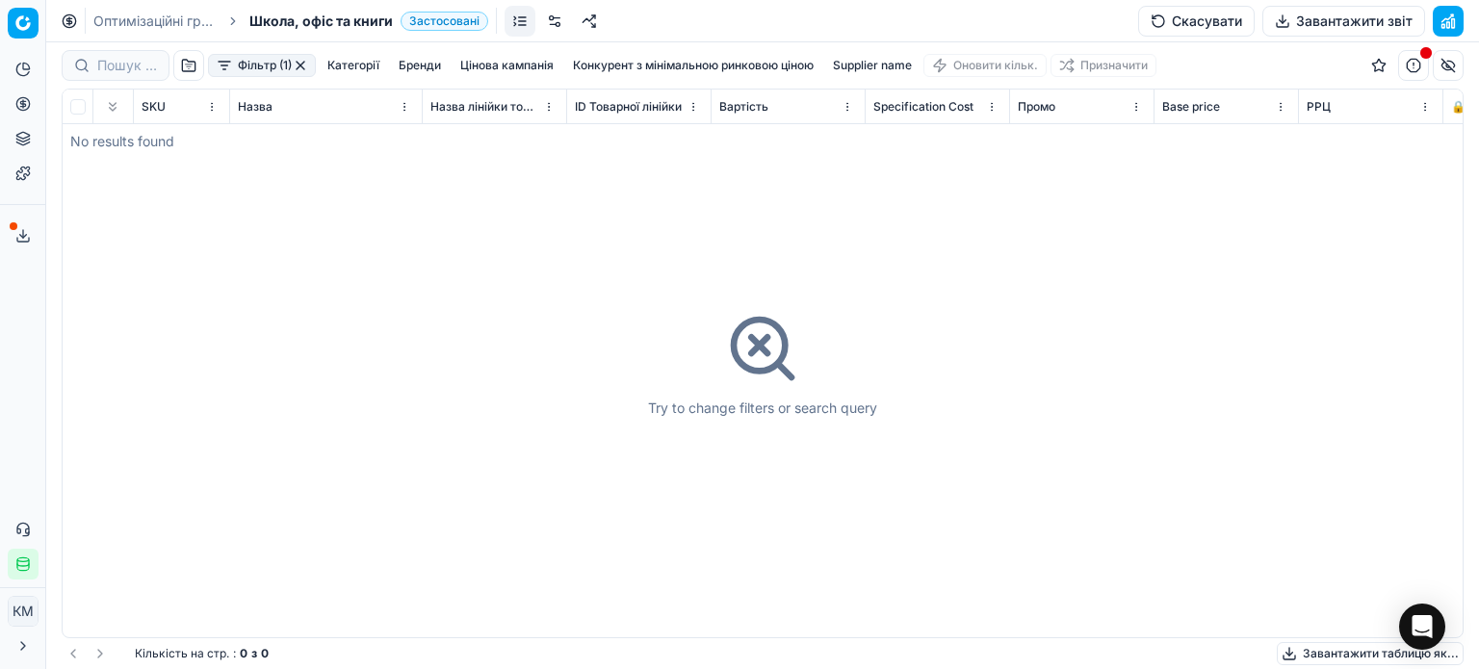
click at [247, 68] on button "Фільтр (1)" at bounding box center [262, 65] width 108 height 23
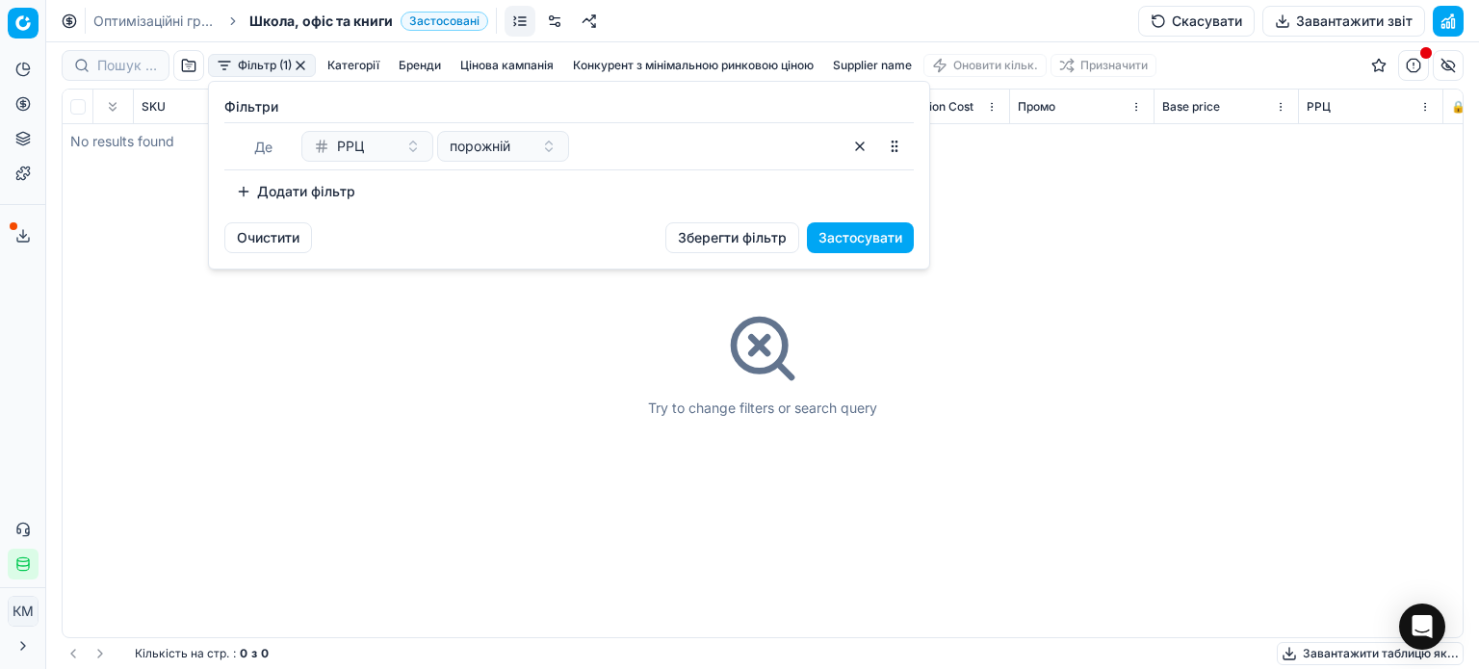
click at [397, 138] on div "РРЦ" at bounding box center [356, 146] width 84 height 19
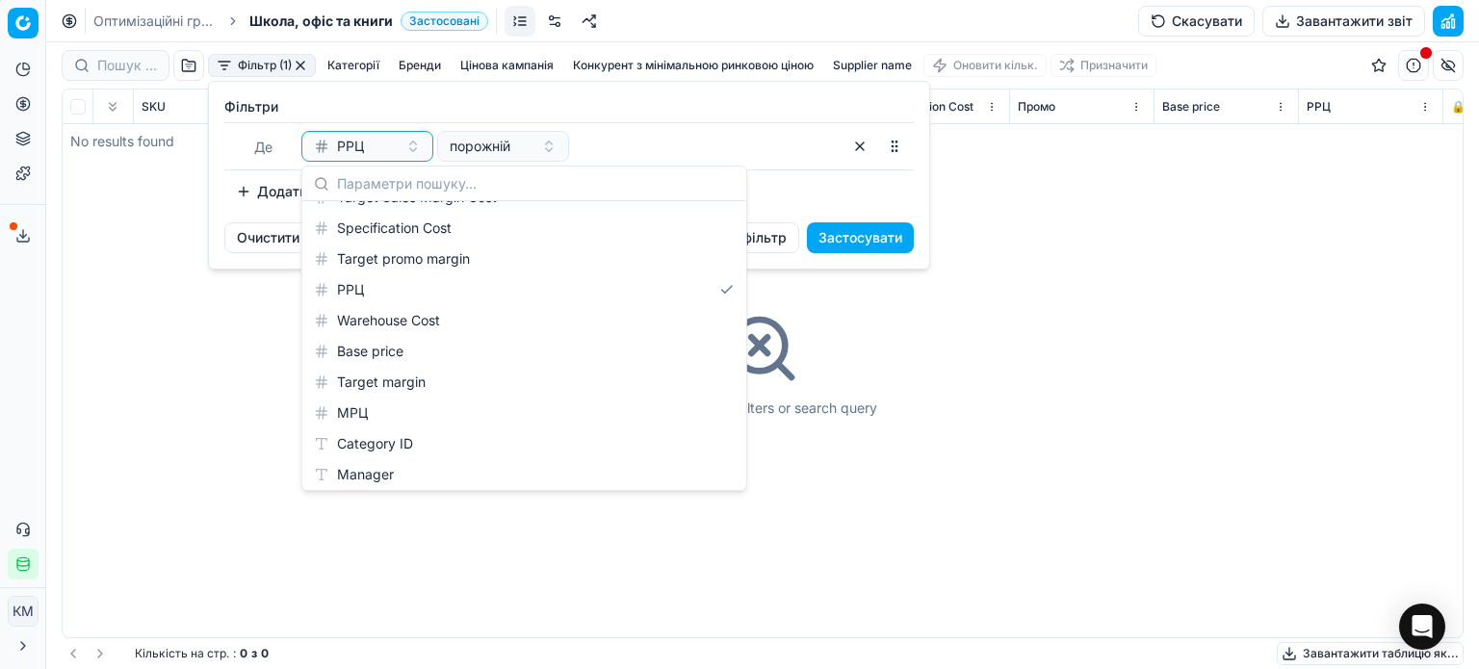
scroll to position [2299, 0]
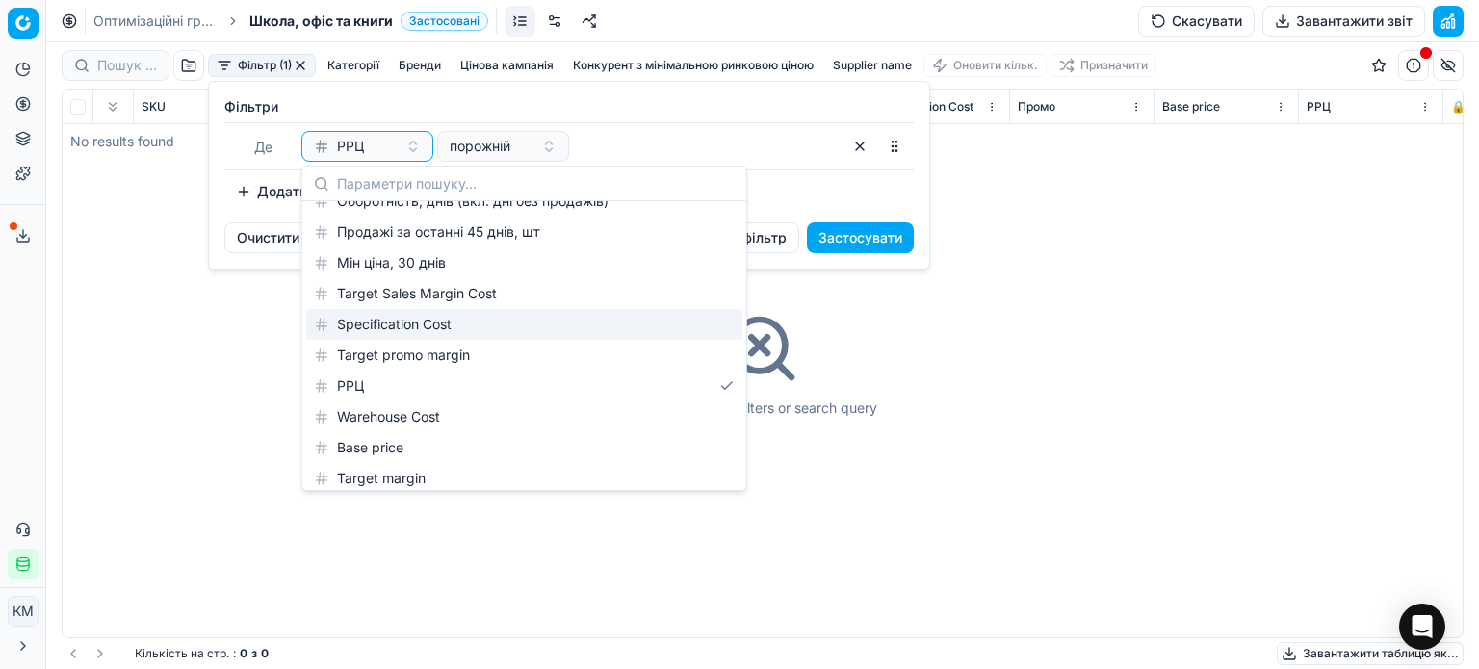
click at [385, 325] on div "Specification Cost" at bounding box center [524, 324] width 436 height 31
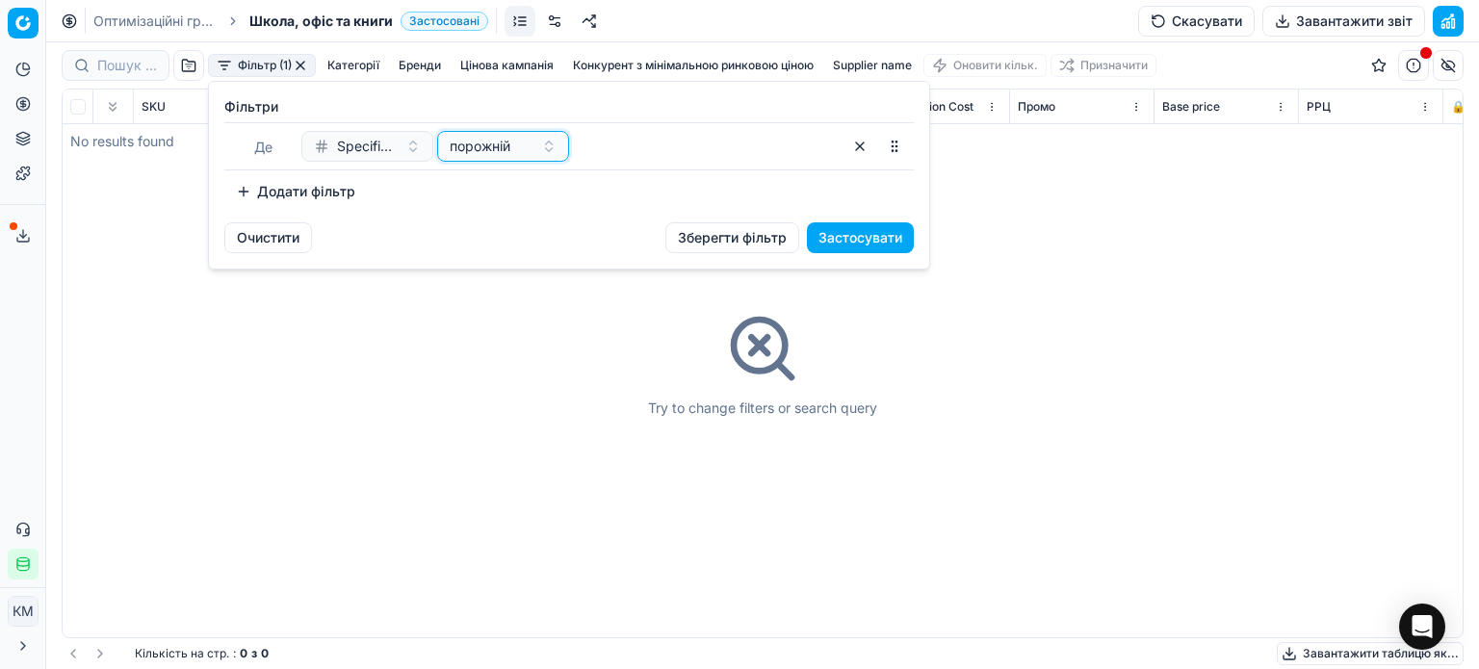
click at [523, 144] on div "порожній" at bounding box center [492, 146] width 84 height 19
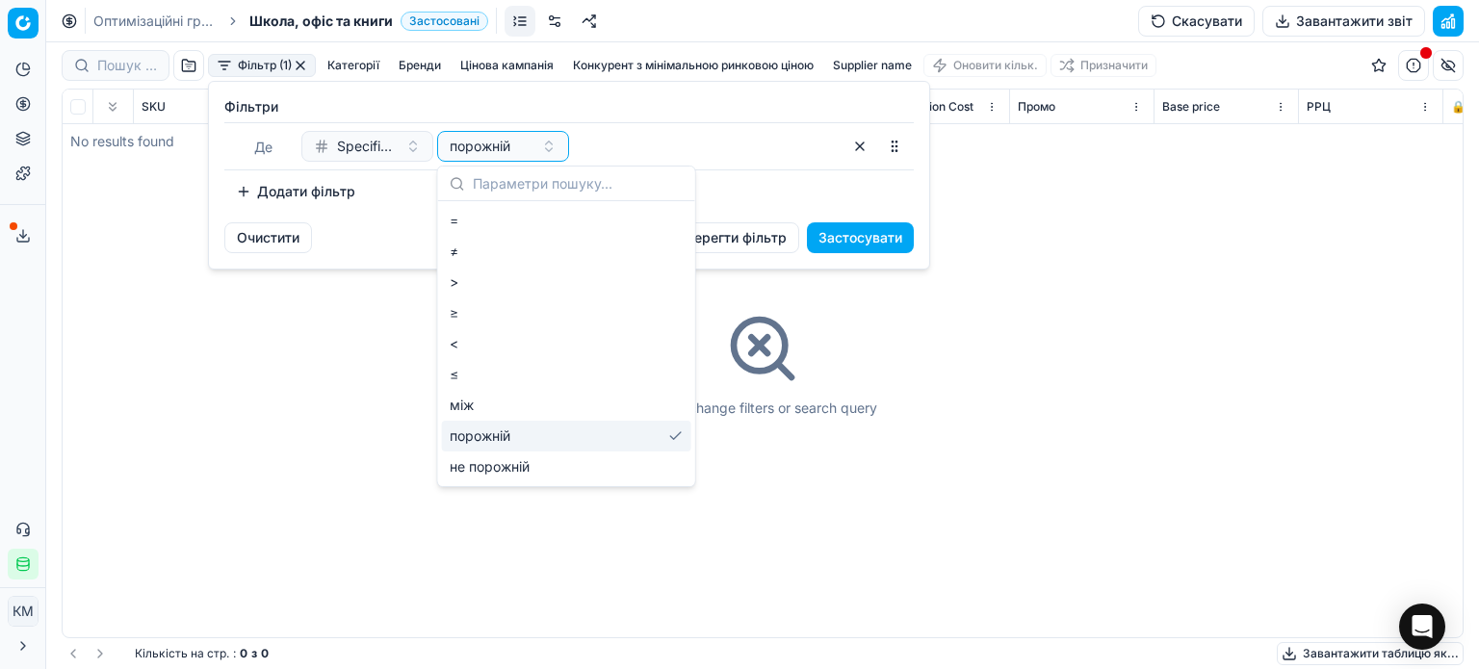
click at [497, 435] on div "порожній" at bounding box center [566, 436] width 249 height 31
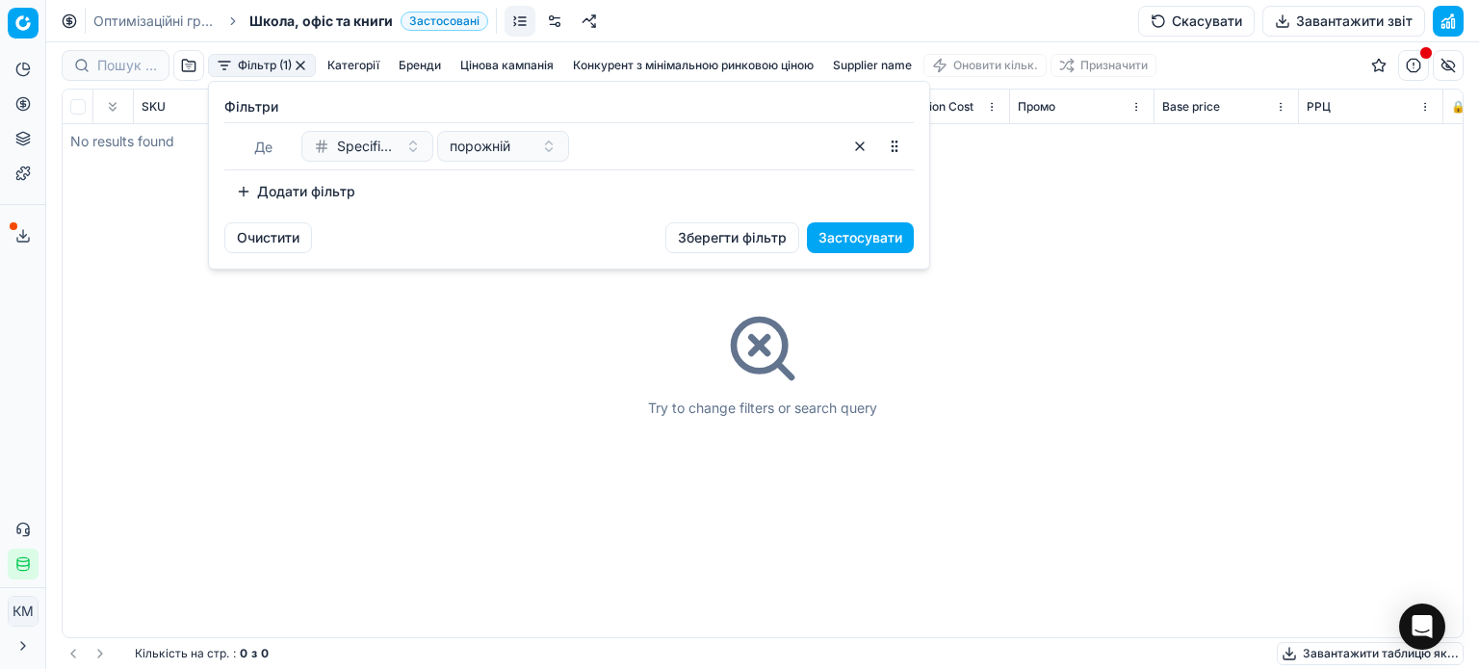
click at [858, 238] on button "Застосувати" at bounding box center [860, 237] width 107 height 31
